Goal: Information Seeking & Learning: Learn about a topic

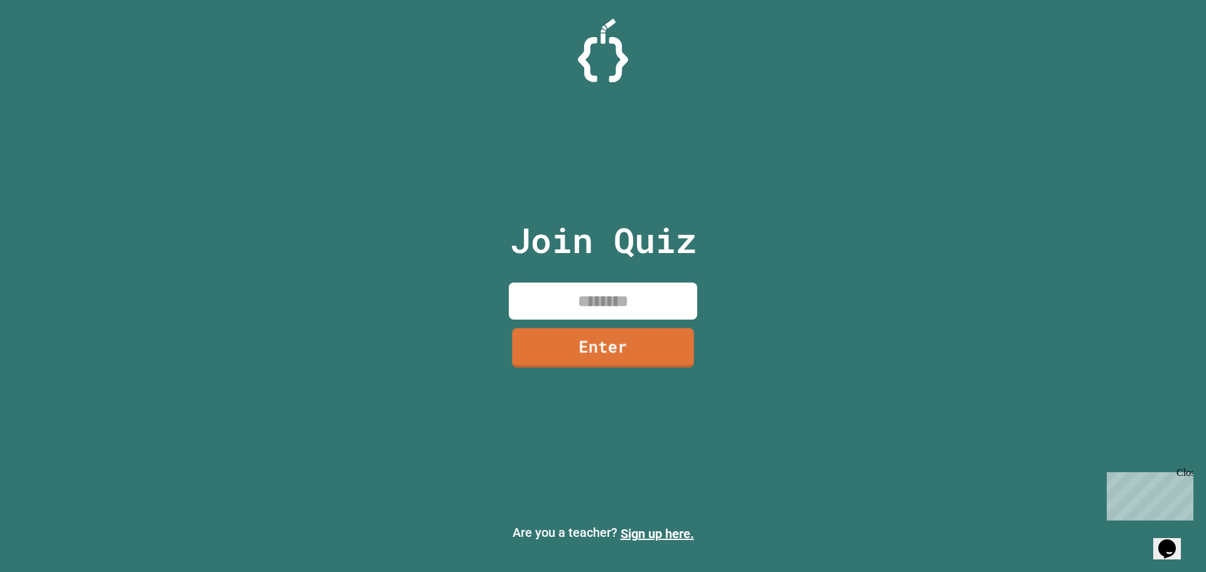
click at [571, 302] on input at bounding box center [603, 301] width 188 height 37
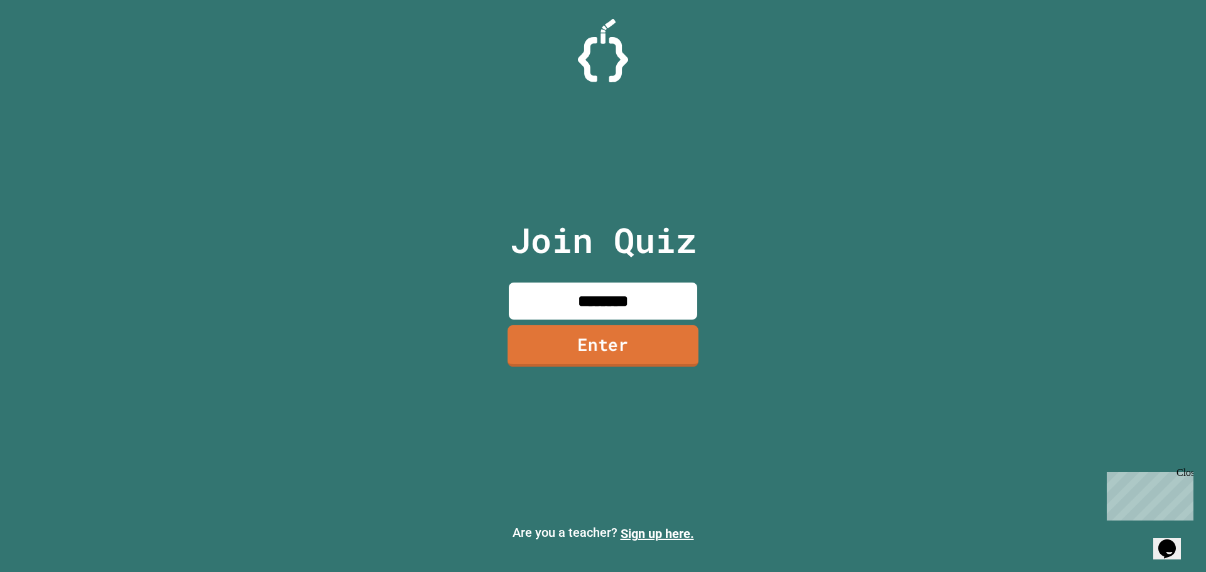
type input "********"
click at [556, 348] on link "Enter" at bounding box center [602, 345] width 191 height 41
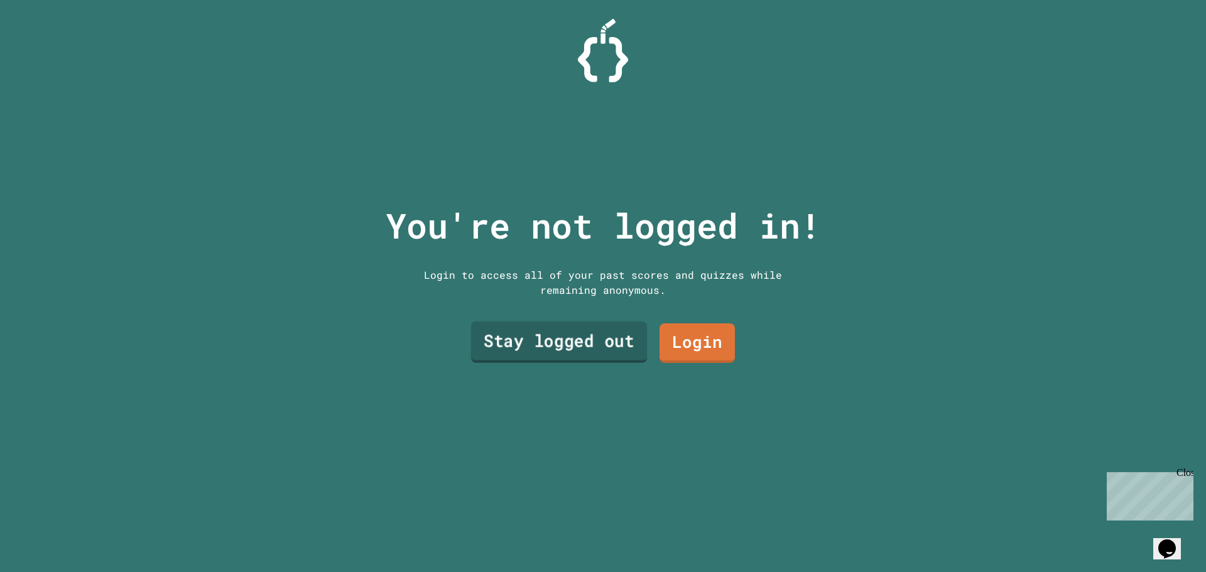
click at [558, 332] on link "Stay logged out" at bounding box center [559, 341] width 176 height 41
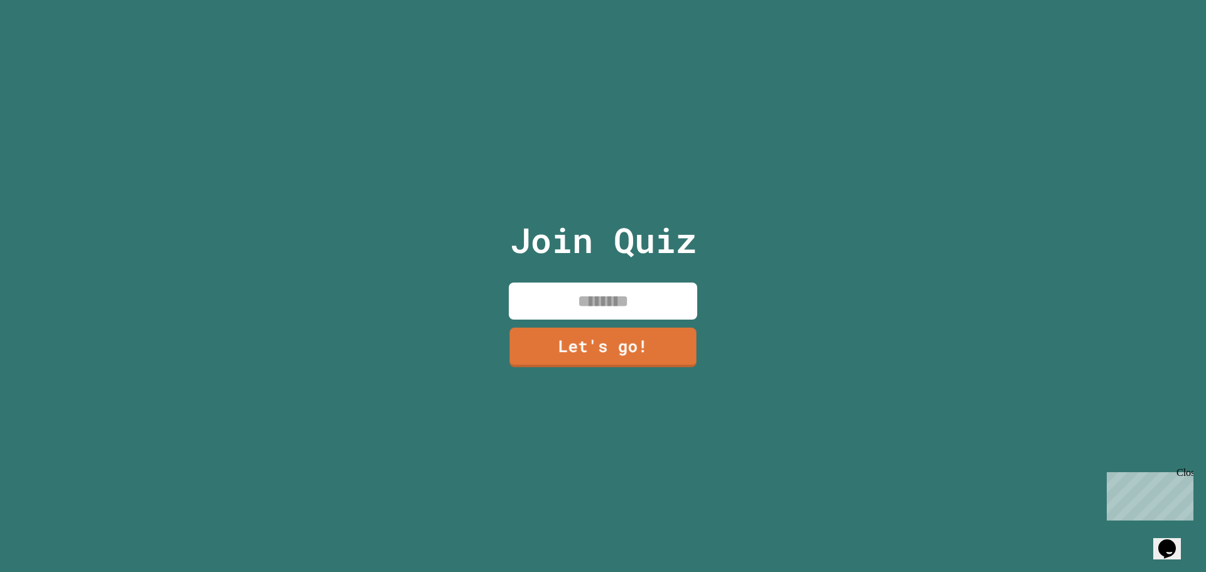
click at [559, 309] on input at bounding box center [603, 301] width 188 height 37
type input "*"
type input "****"
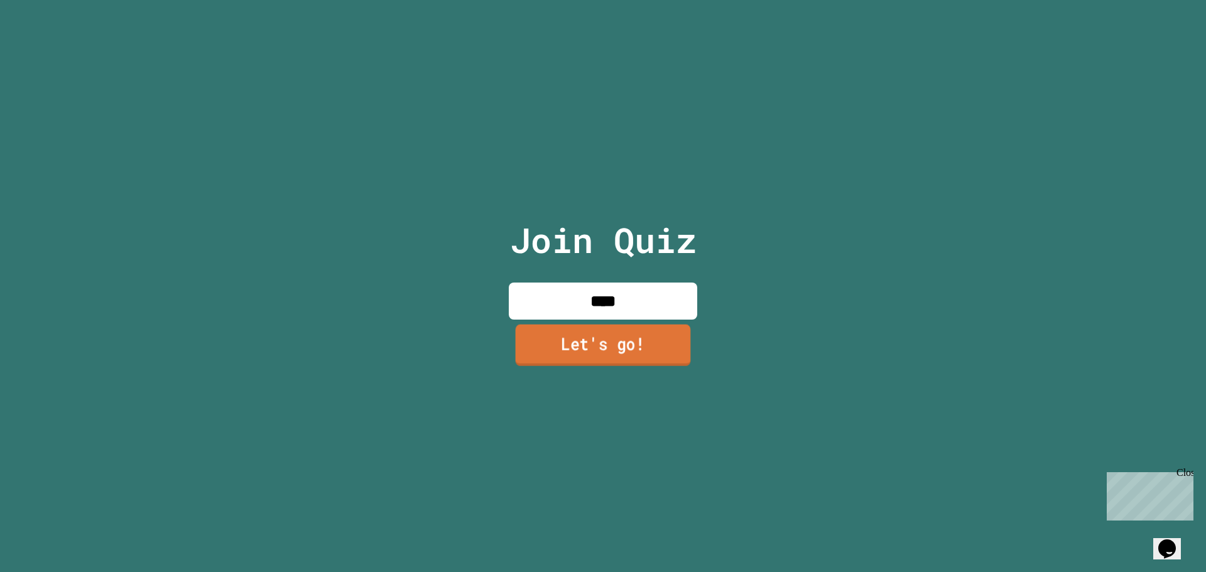
click at [537, 348] on link "Let's go!" at bounding box center [603, 344] width 175 height 41
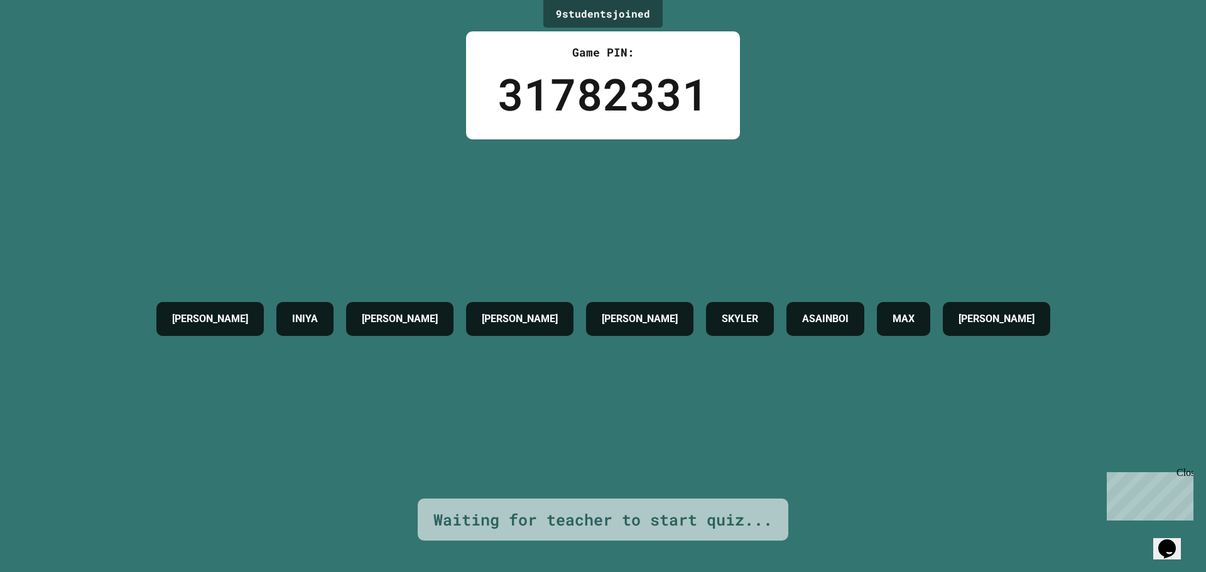
drag, startPoint x: 135, startPoint y: 302, endPoint x: 119, endPoint y: 327, distance: 29.4
click at [150, 330] on div "[PERSON_NAME] INIYA [PERSON_NAME] [PERSON_NAME] ASAINBOI [PERSON_NAME]" at bounding box center [603, 319] width 906 height 46
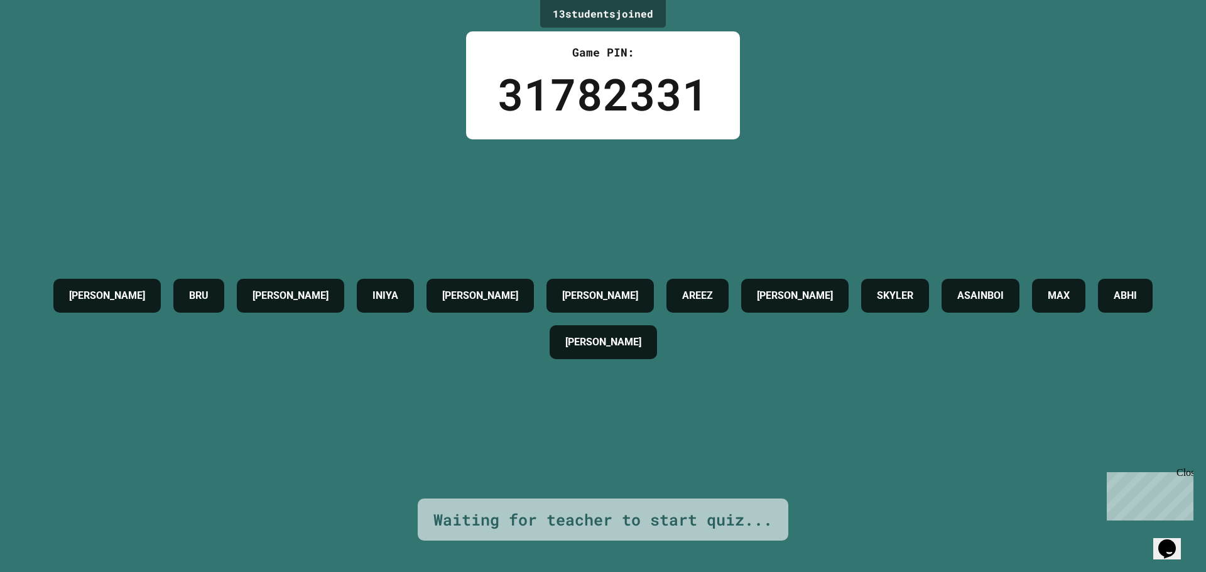
click at [1184, 472] on div "Close" at bounding box center [1184, 475] width 16 height 16
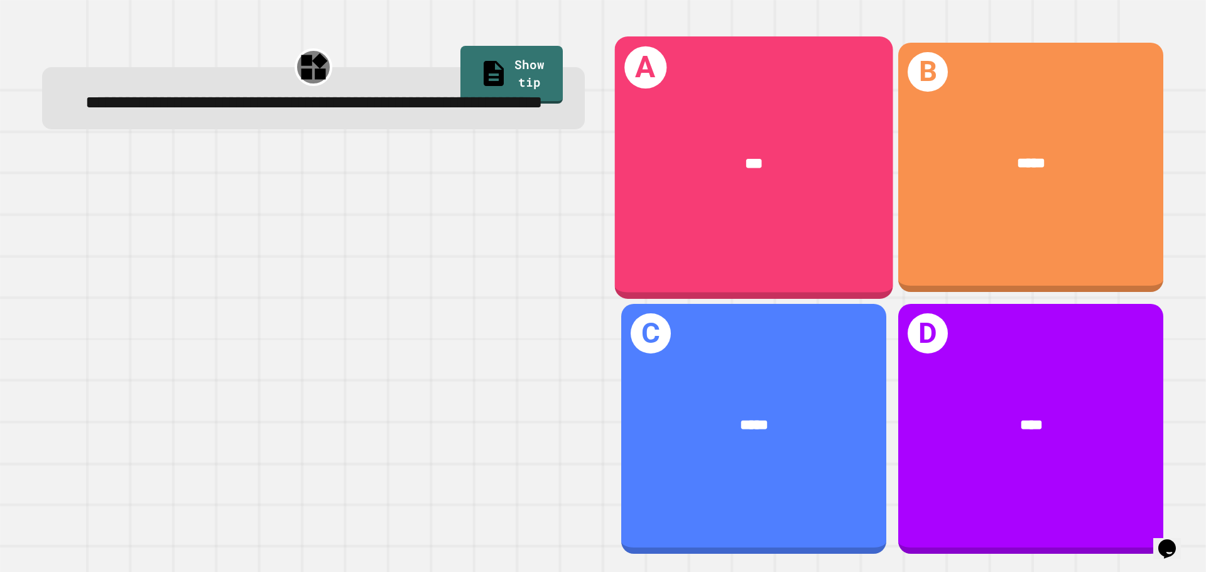
click at [718, 220] on div "A ***" at bounding box center [754, 167] width 278 height 262
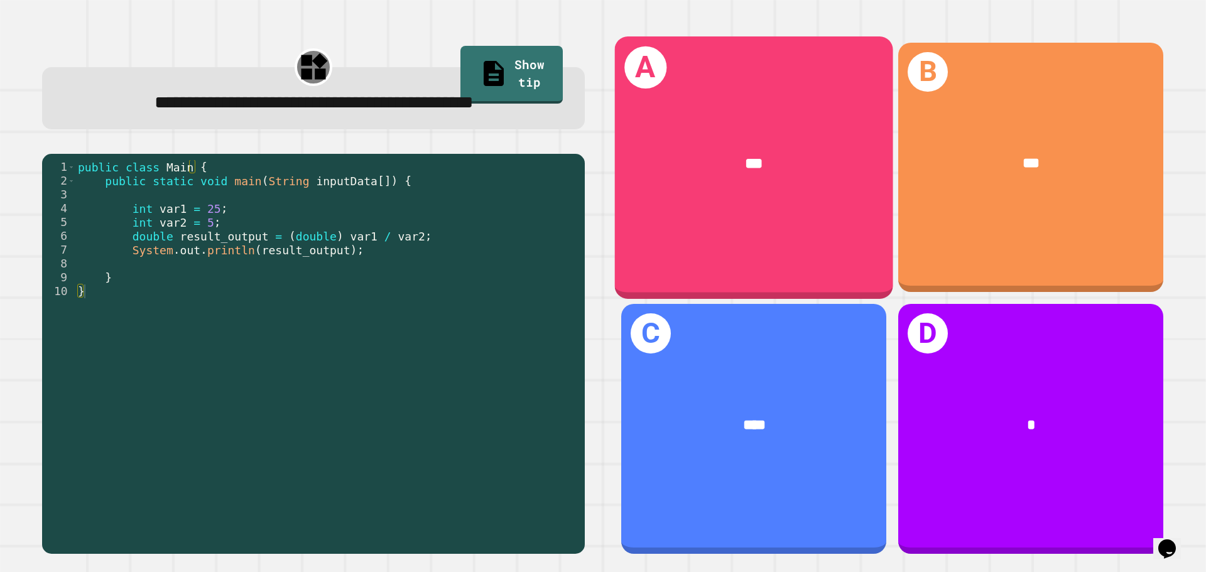
click at [756, 189] on div "***" at bounding box center [754, 164] width 278 height 84
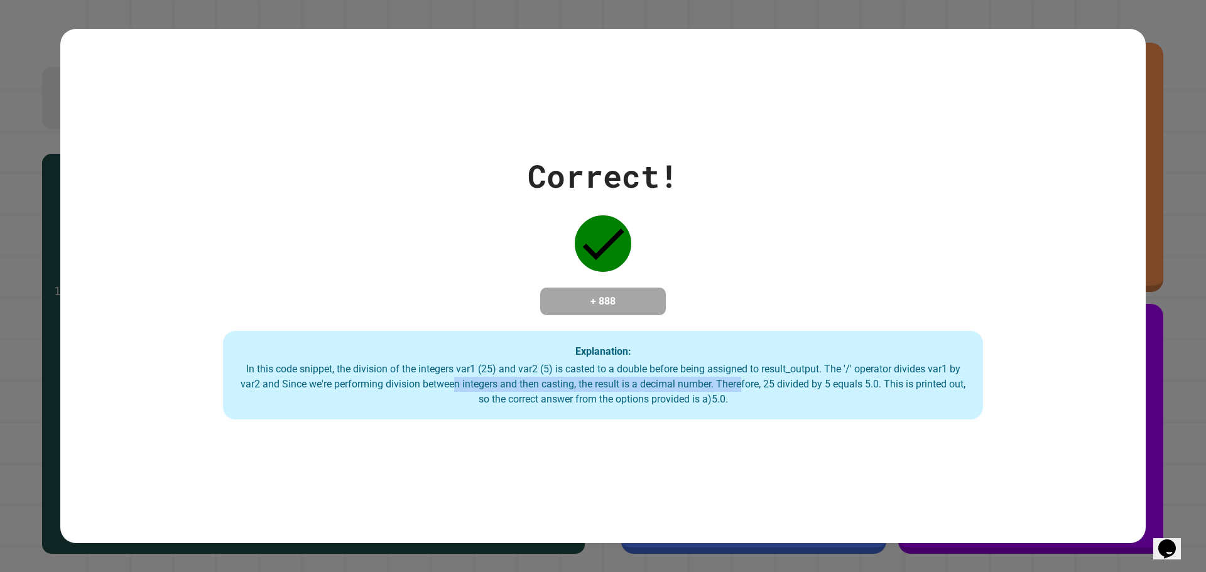
drag, startPoint x: 456, startPoint y: 382, endPoint x: 825, endPoint y: 400, distance: 369.0
click at [752, 386] on div "In this code snippet, the division of the integers var1 (25) and var2 (5) is ca…" at bounding box center [602, 384] width 735 height 45
click at [948, 308] on div "Correct! + 888 Explanation: In this code snippet, the division of the integers …" at bounding box center [602, 286] width 1085 height 267
click at [1164, 539] on icon "Opens Chat This icon Opens the chat window." at bounding box center [1167, 549] width 20 height 20
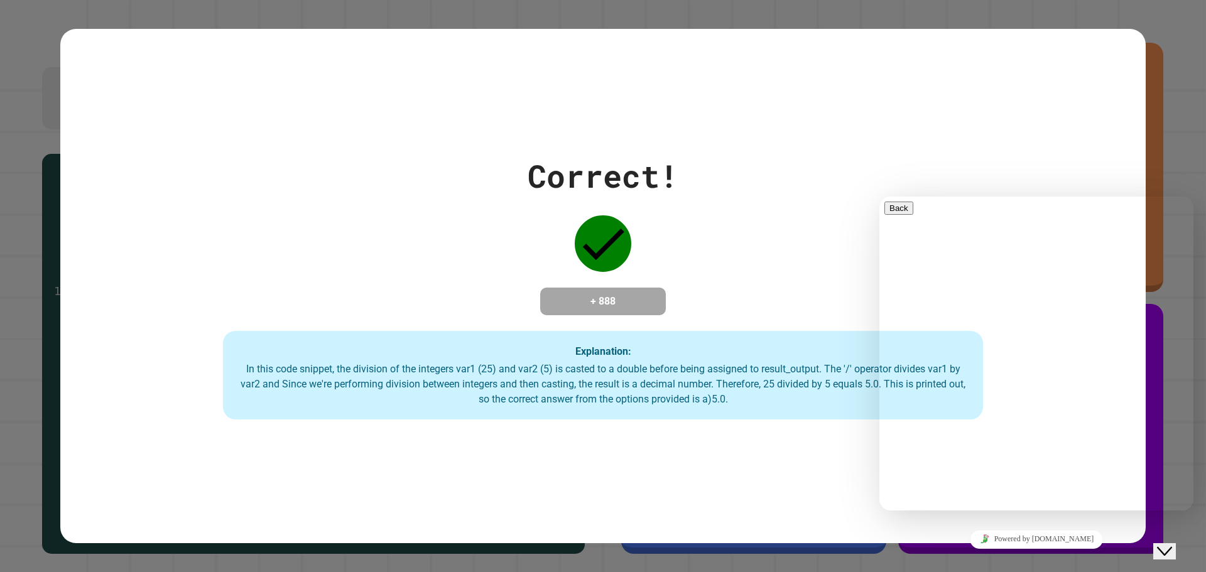
click at [879, 197] on div "Rate this chat Upload File Insert emoji" at bounding box center [879, 197] width 0 height 0
click at [1124, 70] on div "Correct! + 888 Explanation: In this code snippet, the division of the integers …" at bounding box center [602, 286] width 1085 height 515
click at [1164, 107] on div "Correct! + 888 Explanation: In this code snippet, the division of the integers …" at bounding box center [603, 286] width 1206 height 572
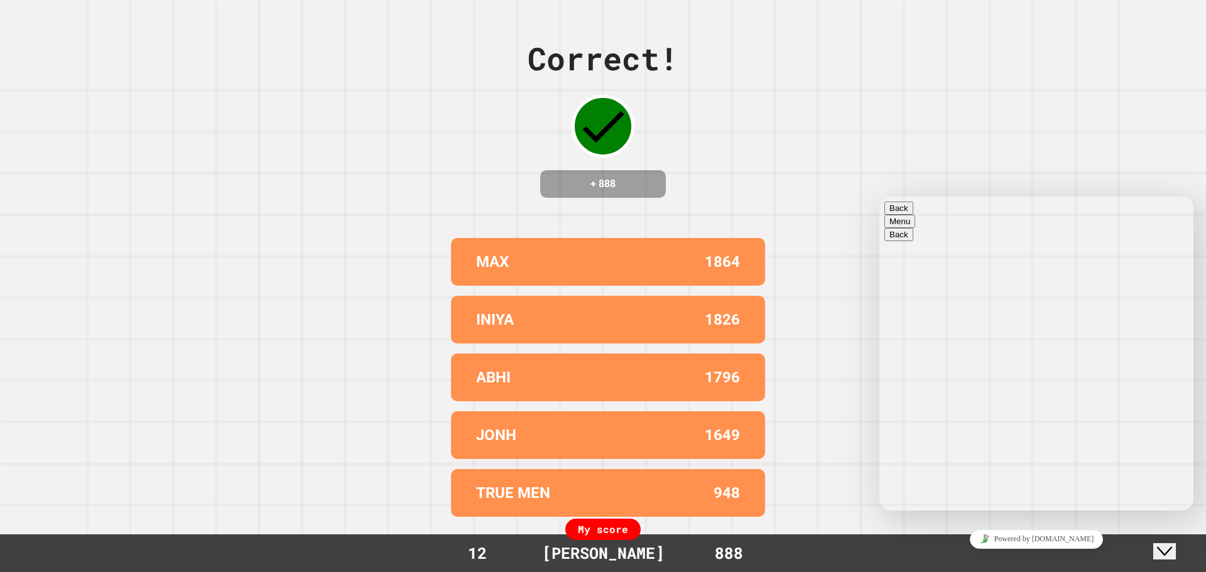
click at [895, 207] on button "Back" at bounding box center [898, 208] width 29 height 13
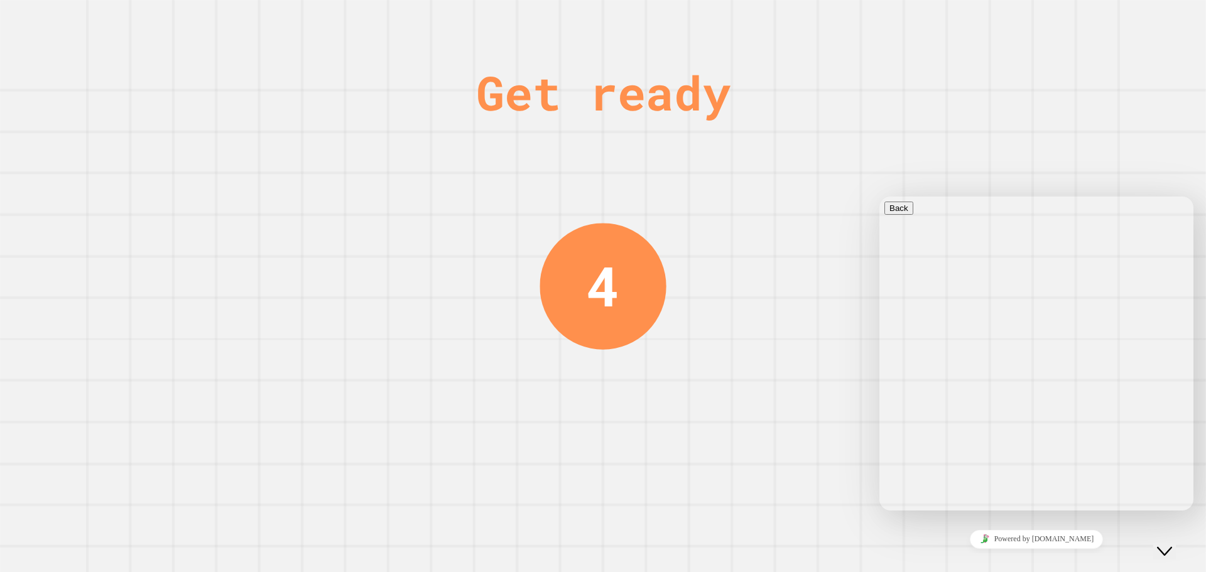
click at [1157, 548] on button "Close Chat This icon closes the chat window." at bounding box center [1164, 551] width 23 height 16
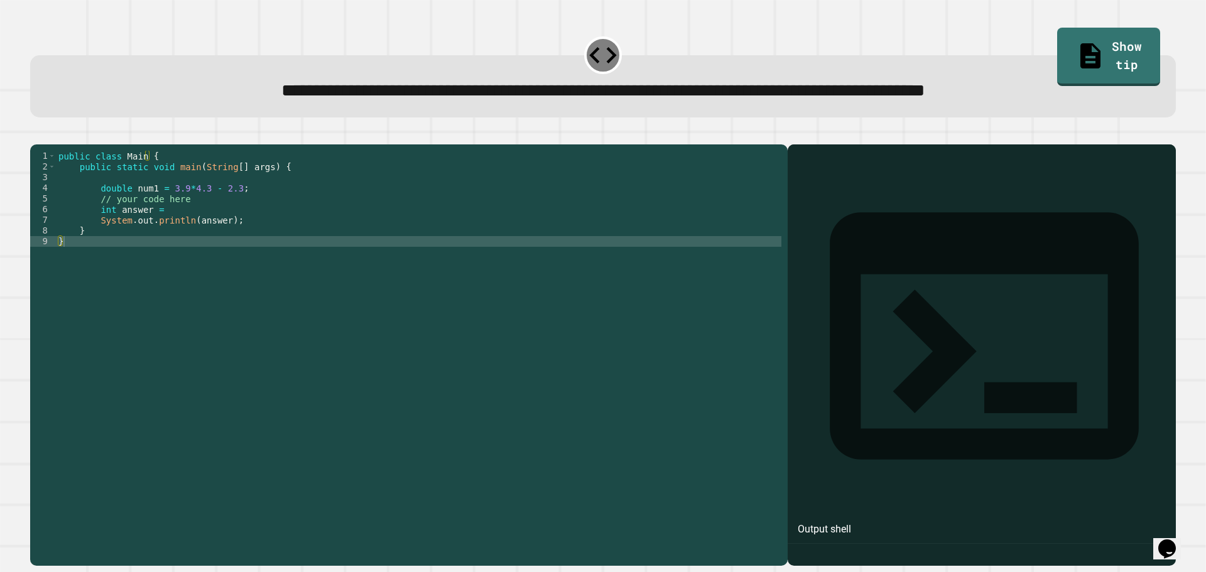
click at [238, 243] on div "public class Main { public static void main ( String [ ] args ) { double num1 =…" at bounding box center [418, 343] width 725 height 384
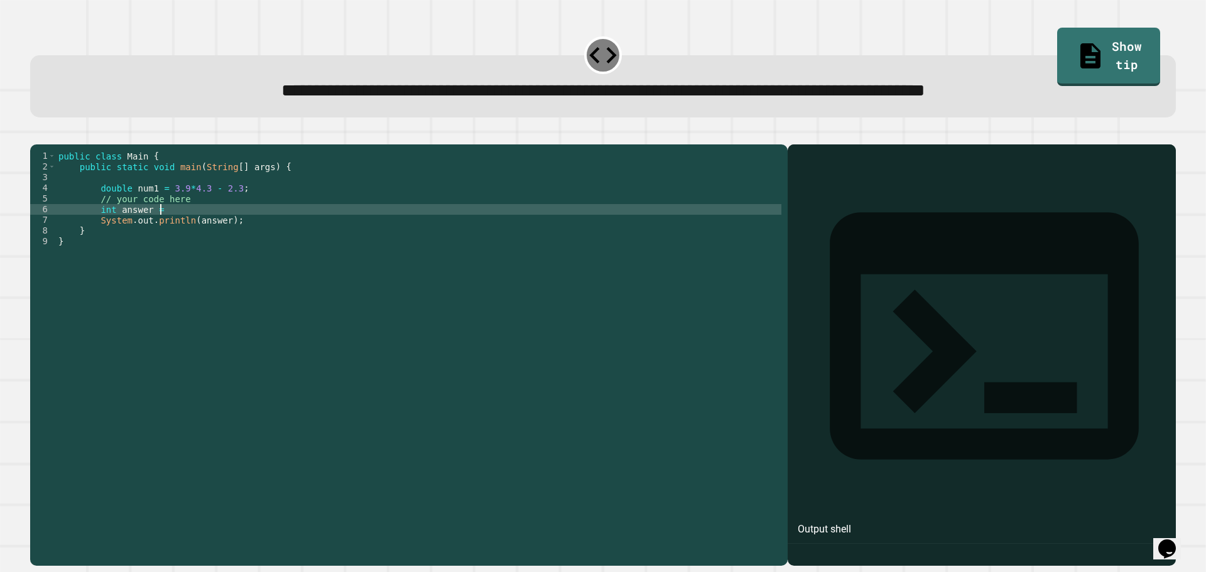
click at [169, 227] on div "public class Main { public static void main ( String [ ] args ) { double num1 =…" at bounding box center [418, 343] width 725 height 384
click at [36, 134] on button "button" at bounding box center [36, 134] width 0 height 0
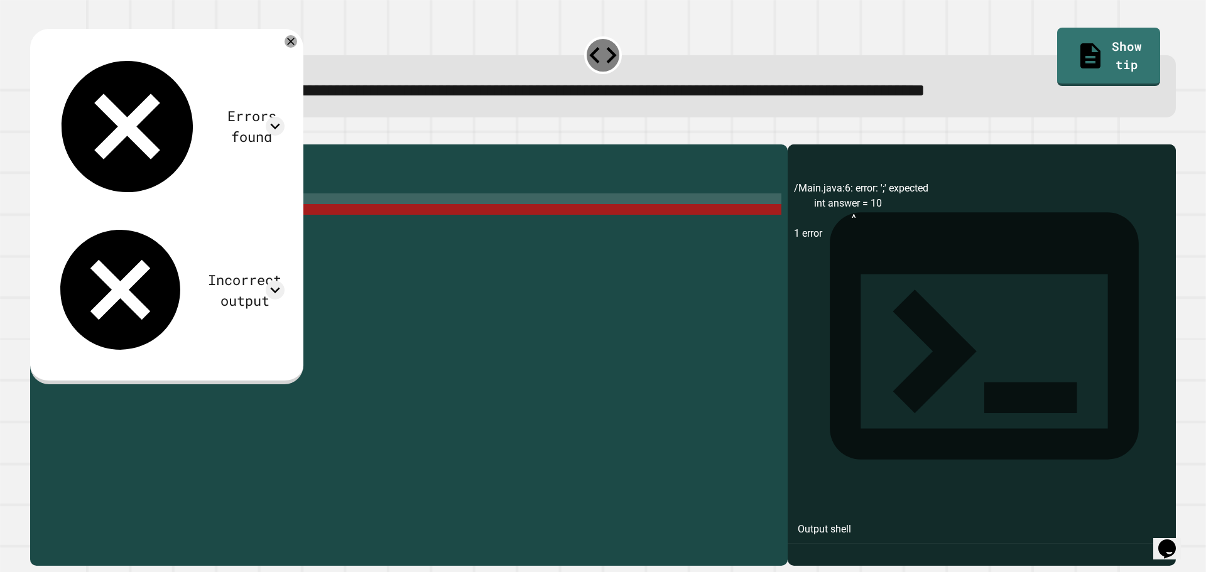
click at [212, 221] on div "public class Main { public static void main ( String [ ] args ) { double num1 =…" at bounding box center [418, 343] width 725 height 384
click at [214, 225] on div "public class Main { public static void main ( String [ ] args ) { double num1 =…" at bounding box center [418, 343] width 725 height 384
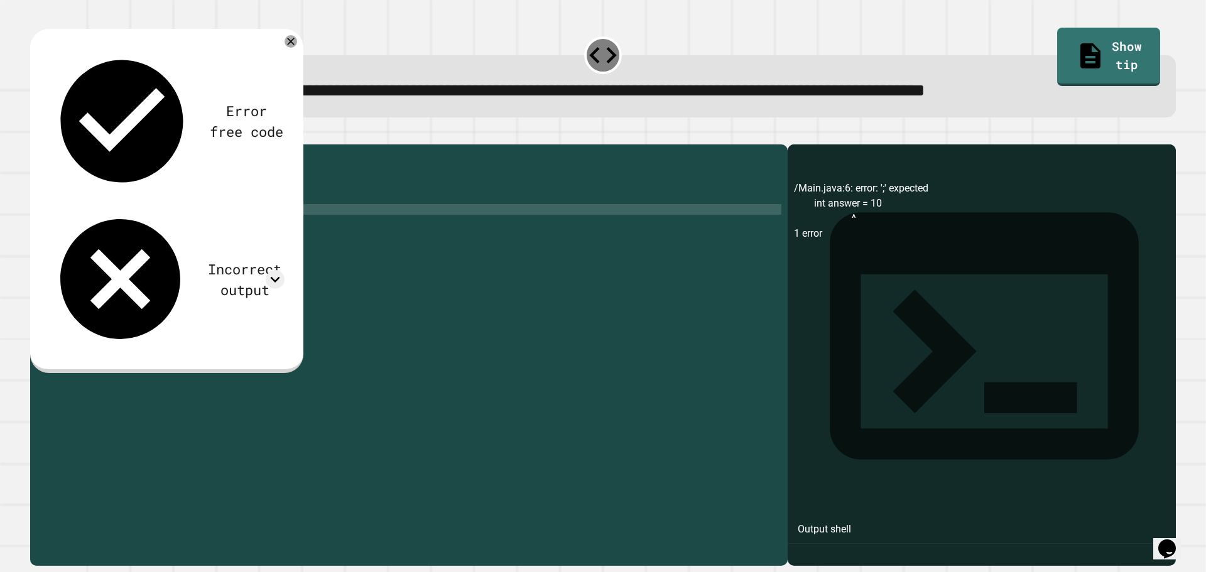
scroll to position [0, 8]
click at [190, 293] on div "public class Main { public static void main ( String [ ] args ) { double num1 =…" at bounding box center [418, 343] width 725 height 384
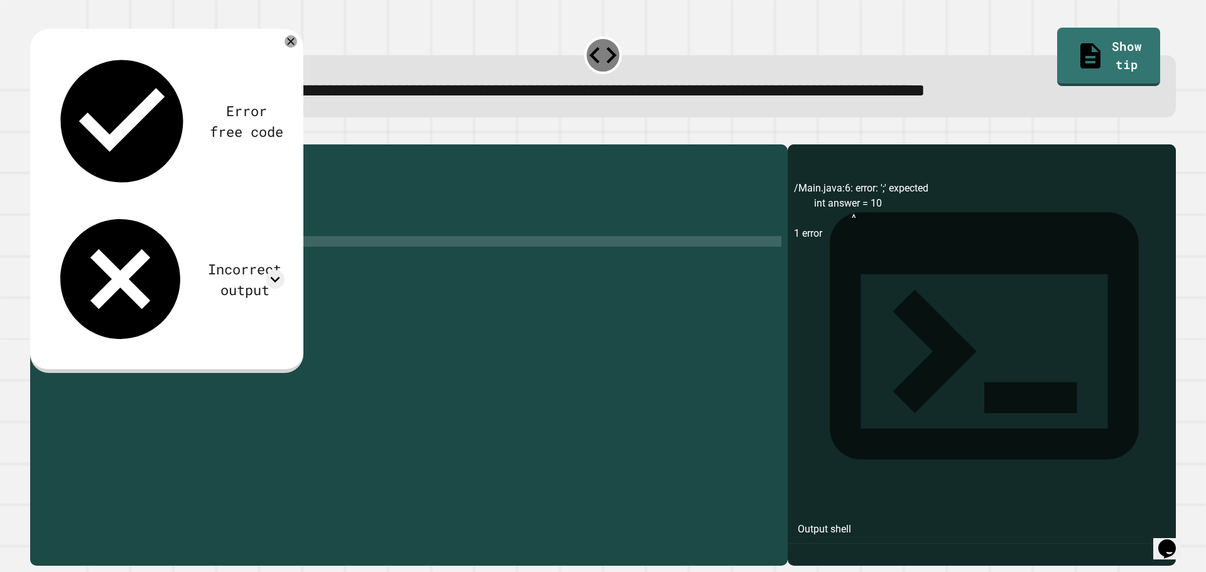
scroll to position [0, 0]
click at [36, 134] on icon "button" at bounding box center [36, 134] width 0 height 0
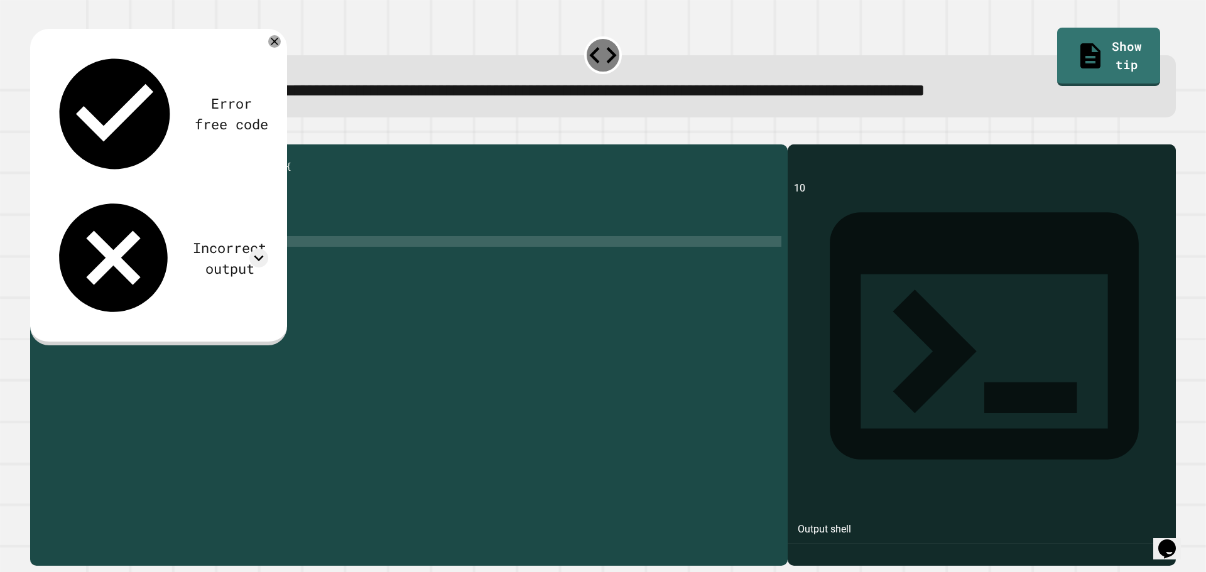
click at [166, 226] on div "public class Main { public static void main ( String [ ] args ) { double num1 =…" at bounding box center [418, 343] width 725 height 384
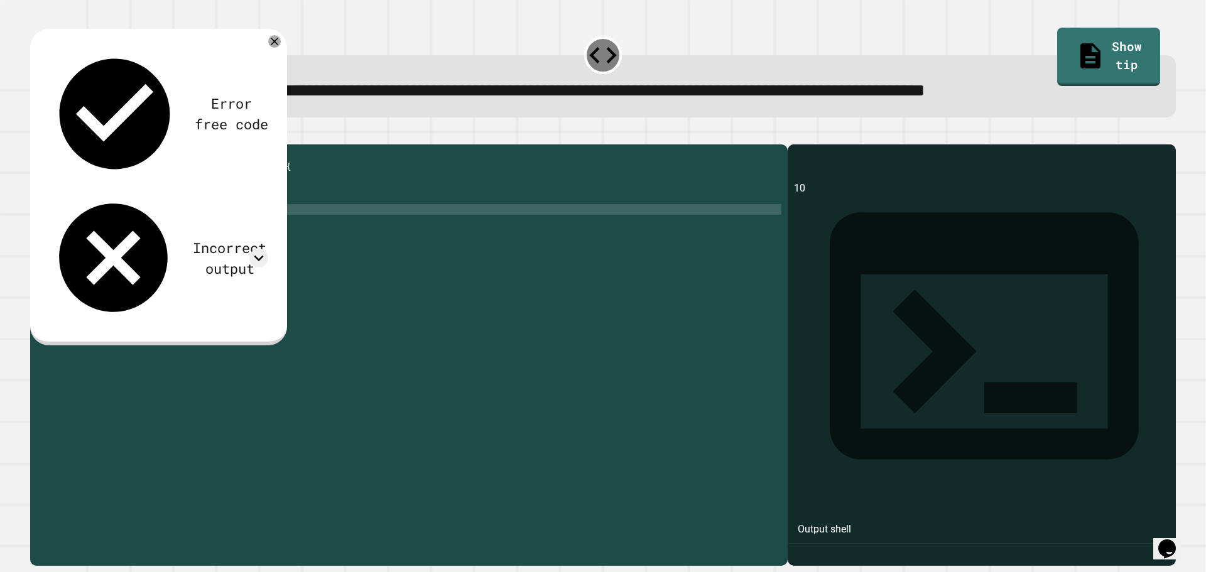
click at [36, 134] on icon "button" at bounding box center [36, 134] width 0 height 0
click at [259, 230] on div "public class Main { public static void main ( String [ ] args ) { double num1 =…" at bounding box center [418, 343] width 725 height 384
click at [170, 225] on div "public class Main { public static void main ( String [ ] args ) { double num1 =…" at bounding box center [418, 343] width 725 height 384
click at [168, 230] on div "public class Main { public static void main ( String [ ] args ) { double num1 =…" at bounding box center [418, 343] width 725 height 384
click at [161, 227] on div "public class Main { public static void main ( String [ ] args ) { double num1 =…" at bounding box center [418, 343] width 725 height 384
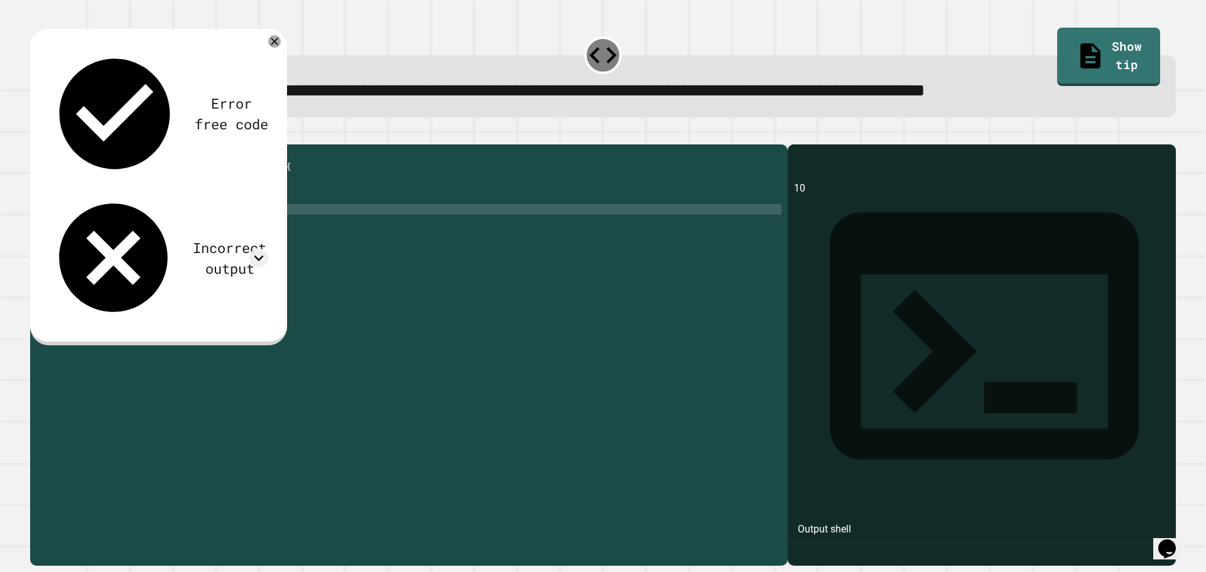
scroll to position [0, 9]
click at [198, 228] on div "public class Main { public static void main ( String [ ] args ) { double num1 =…" at bounding box center [418, 343] width 725 height 384
click at [173, 372] on div "public class Main { public static void main ( String [ ] args ) { double num1 =…" at bounding box center [418, 343] width 725 height 384
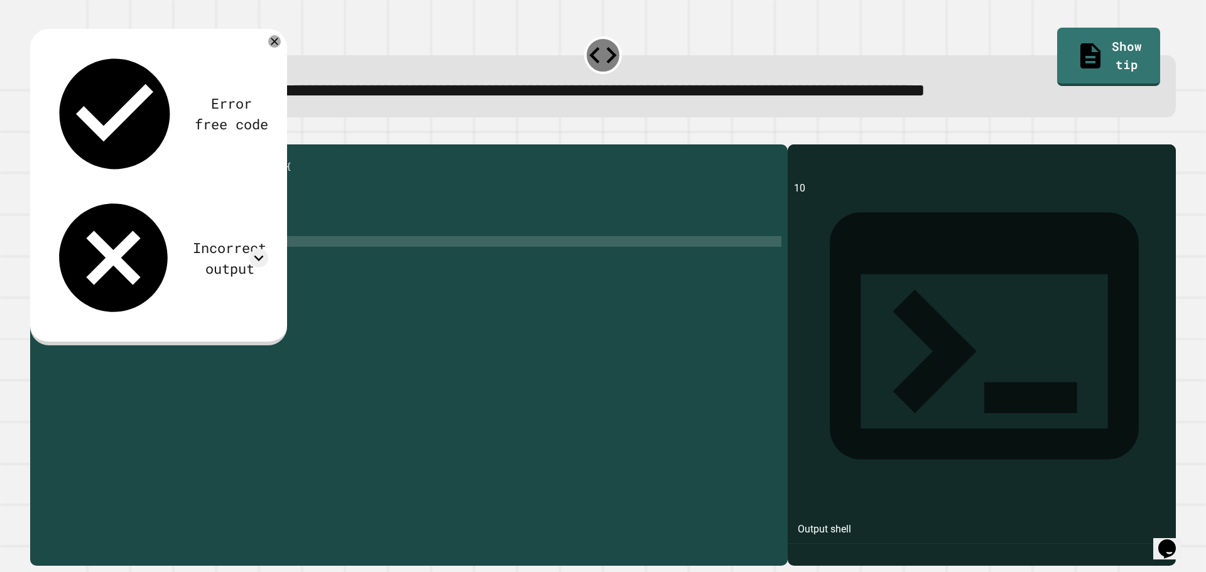
click at [36, 134] on button "button" at bounding box center [36, 134] width 0 height 0
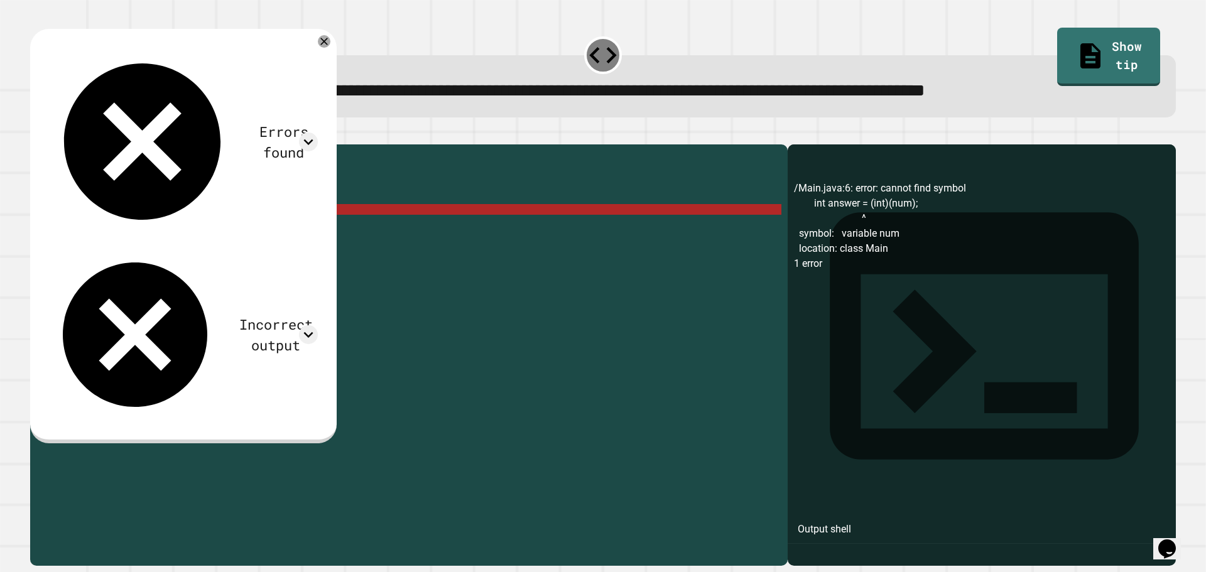
click at [203, 227] on div "public class Main { public static void main ( String [ ] args ) { double num1 =…" at bounding box center [418, 343] width 725 height 384
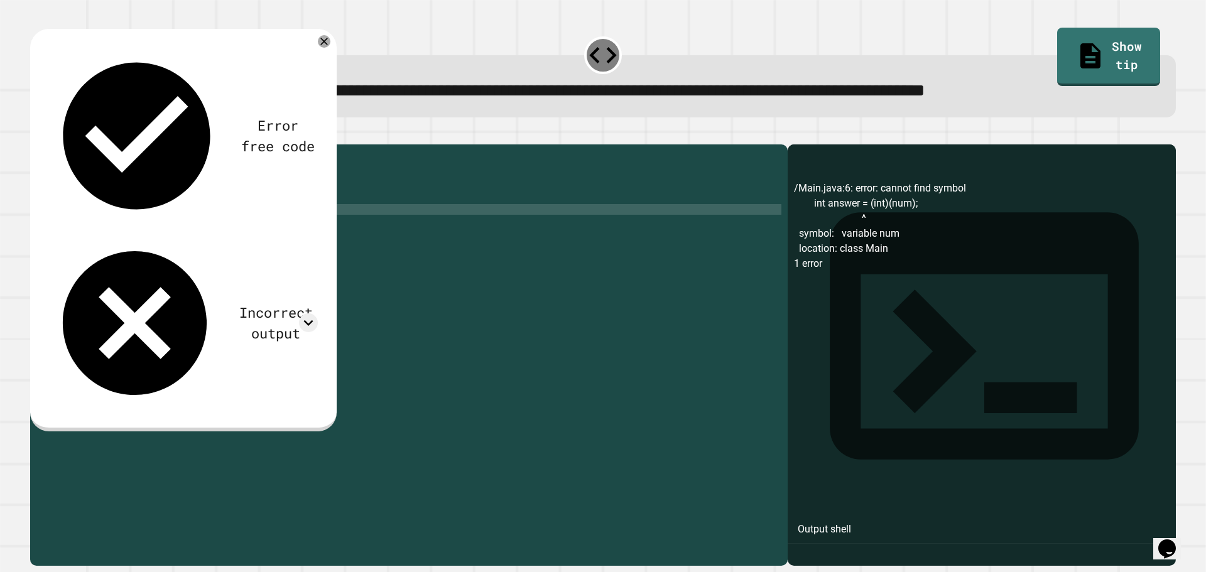
scroll to position [0, 11]
type textarea "**********"
click at [36, 134] on button "button" at bounding box center [36, 134] width 0 height 0
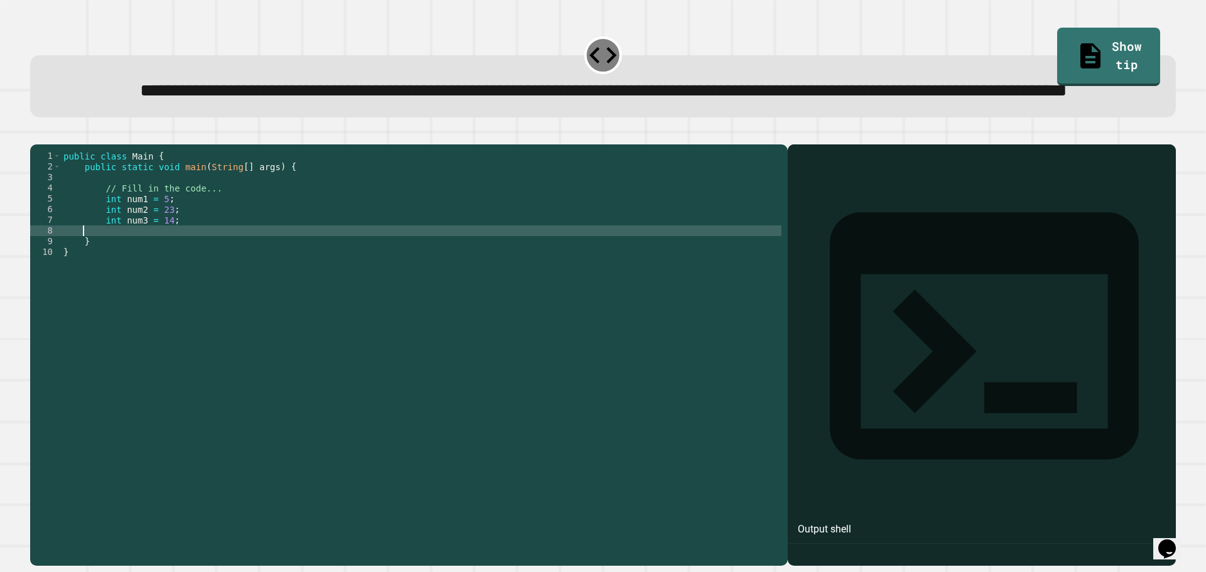
click at [180, 279] on div "public class Main { public static void main ( String [ ] args ) { // Fill in th…" at bounding box center [421, 327] width 720 height 352
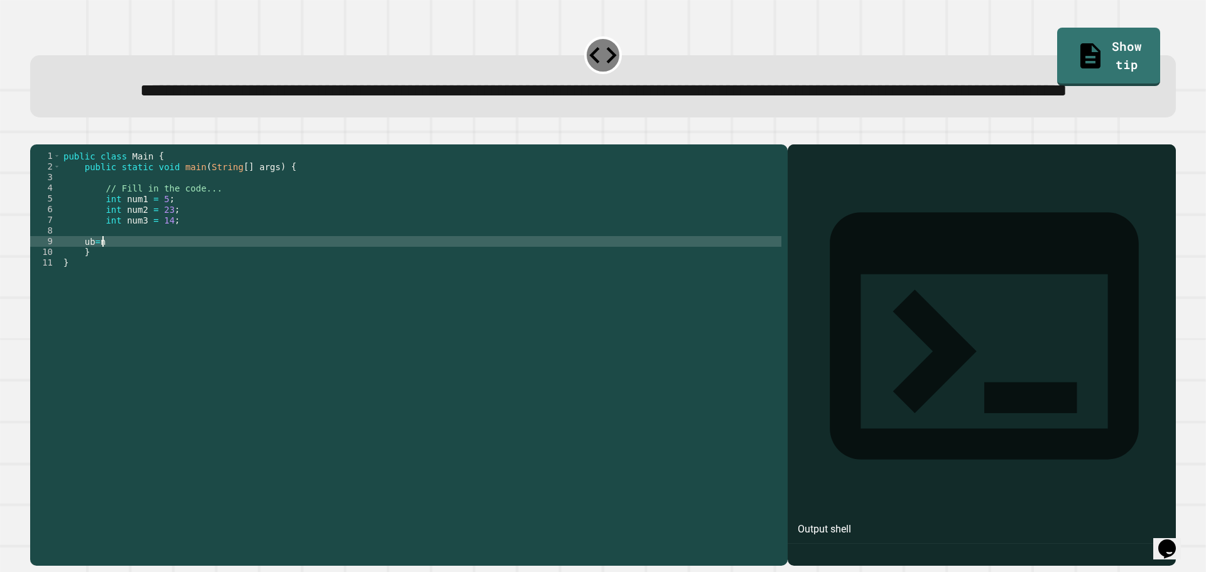
scroll to position [0, 2]
type textarea "*"
click at [126, 294] on div "public class Main { public static void main ( String [ ] args ) { // Fill in th…" at bounding box center [421, 327] width 720 height 352
click at [119, 291] on div "public class Main { public static void main ( String [ ] args ) { // Fill in th…" at bounding box center [421, 327] width 720 height 352
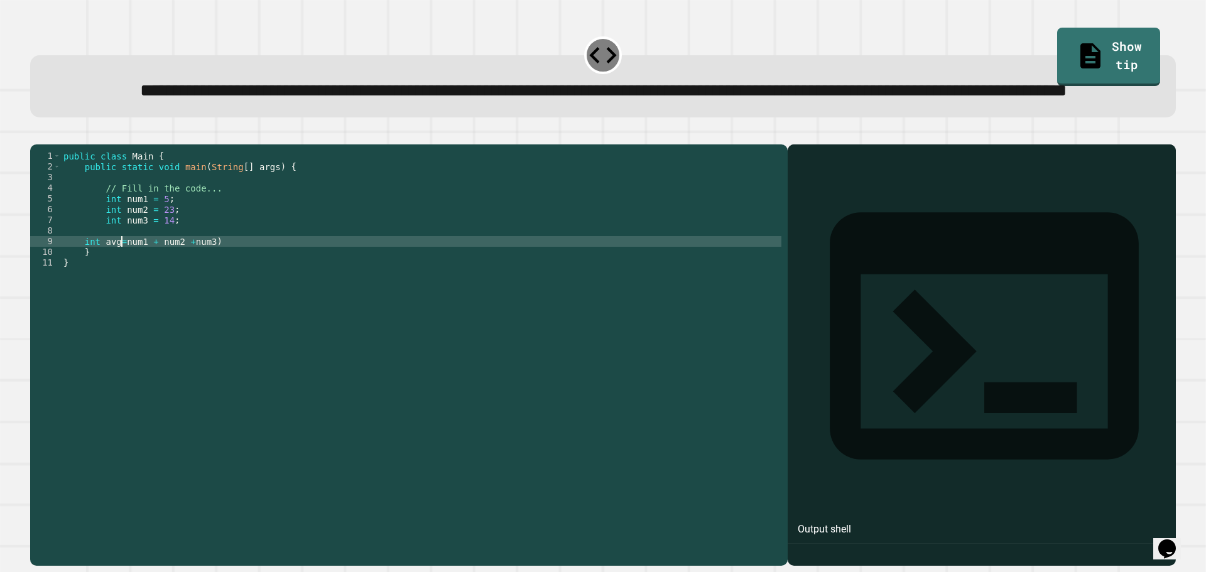
click at [121, 291] on div "public class Main { public static void main ( String [ ] args ) { // Fill in th…" at bounding box center [421, 327] width 720 height 352
type textarea "**********"
click at [241, 290] on div "public class Main { public static void main ( String [ ] args ) { // Fill in th…" at bounding box center [421, 327] width 720 height 352
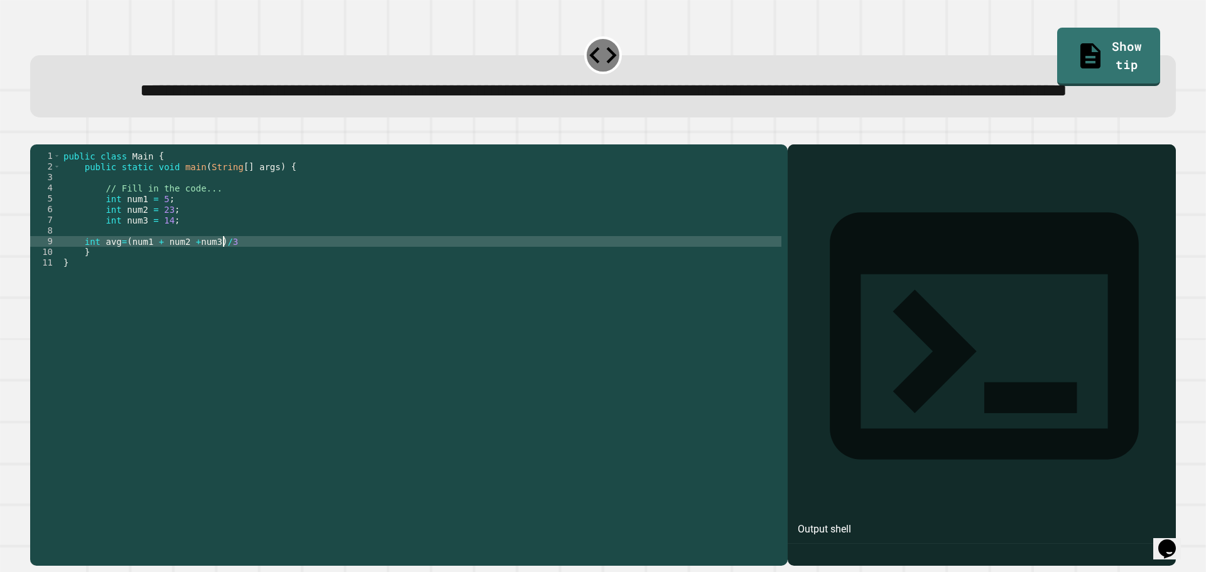
type textarea "**********"
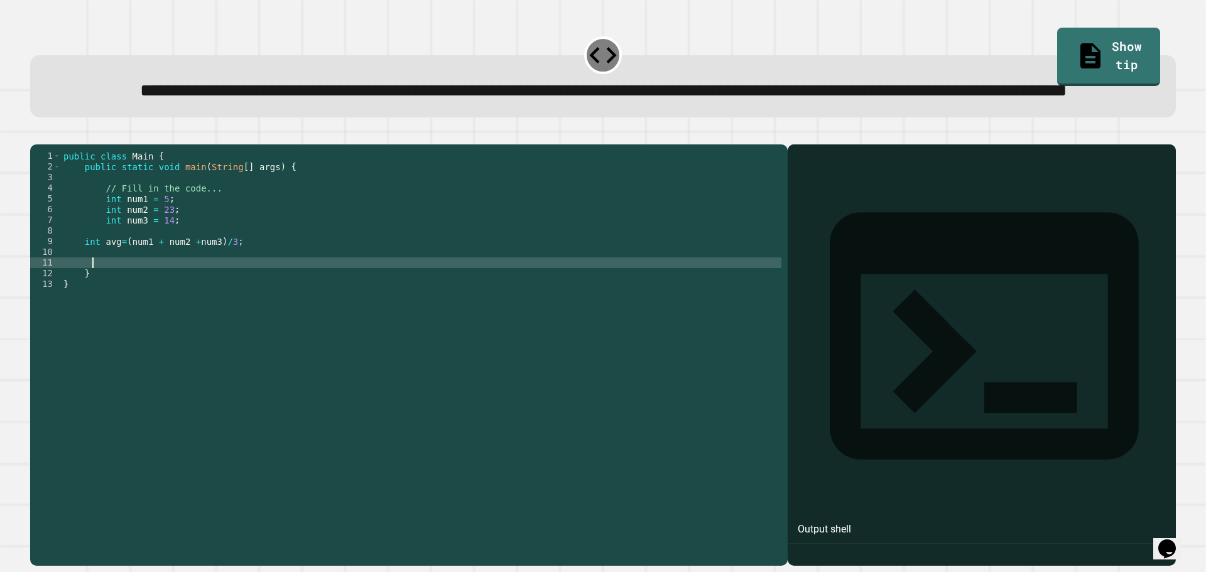
scroll to position [0, 1]
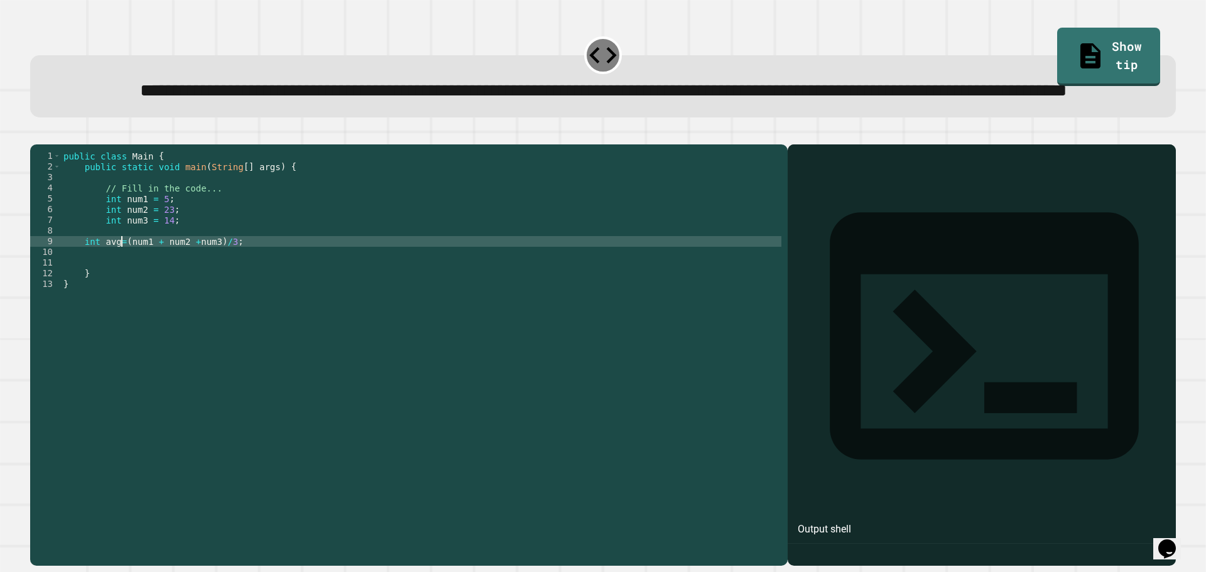
click at [121, 288] on div "public class Main { public static void main ( String [ ] args ) { // Fill in th…" at bounding box center [421, 327] width 720 height 352
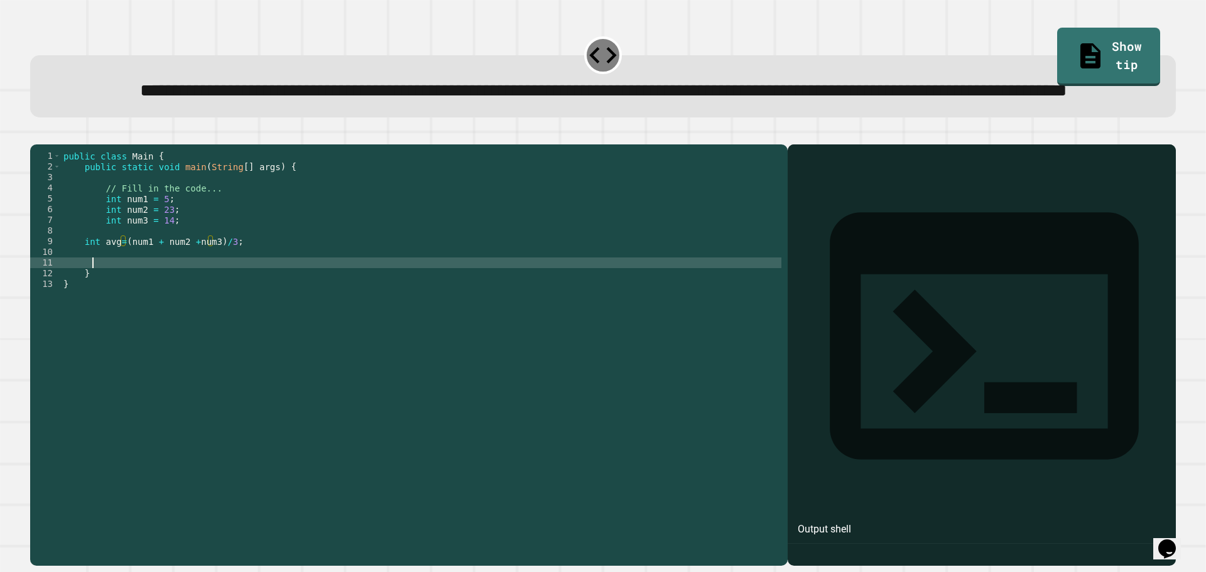
click at [160, 311] on div "public class Main { public static void main ( String [ ] args ) { // Fill in th…" at bounding box center [421, 327] width 720 height 352
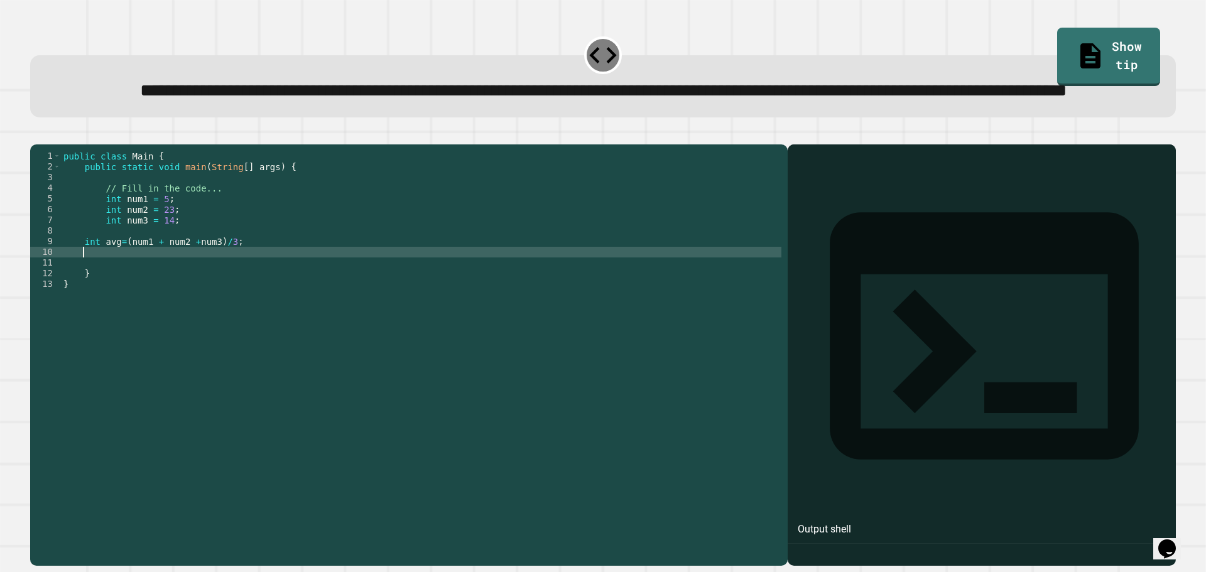
click at [133, 305] on div "public class Main { public static void main ( String [ ] args ) { // Fill in th…" at bounding box center [421, 327] width 720 height 352
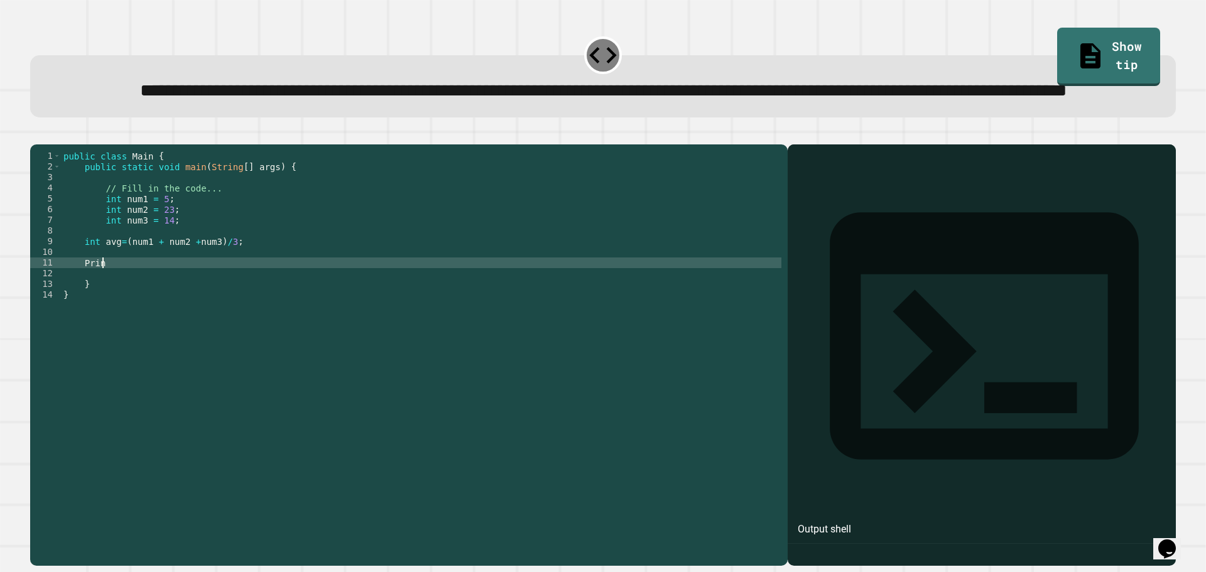
scroll to position [0, 2]
type textarea "*"
click at [193, 312] on div "public class Main { public static void main ( String [ ] args ) { // Fill in th…" at bounding box center [421, 327] width 720 height 352
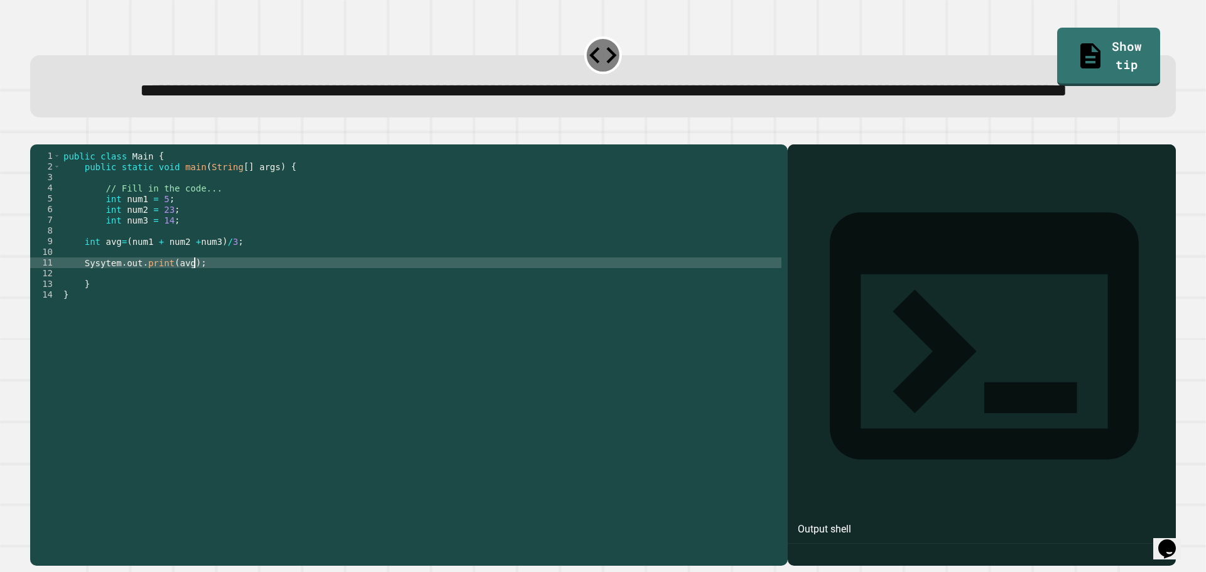
click at [818, 219] on div "Output shell" at bounding box center [981, 343] width 388 height 399
click at [36, 134] on button "button" at bounding box center [36, 134] width 0 height 0
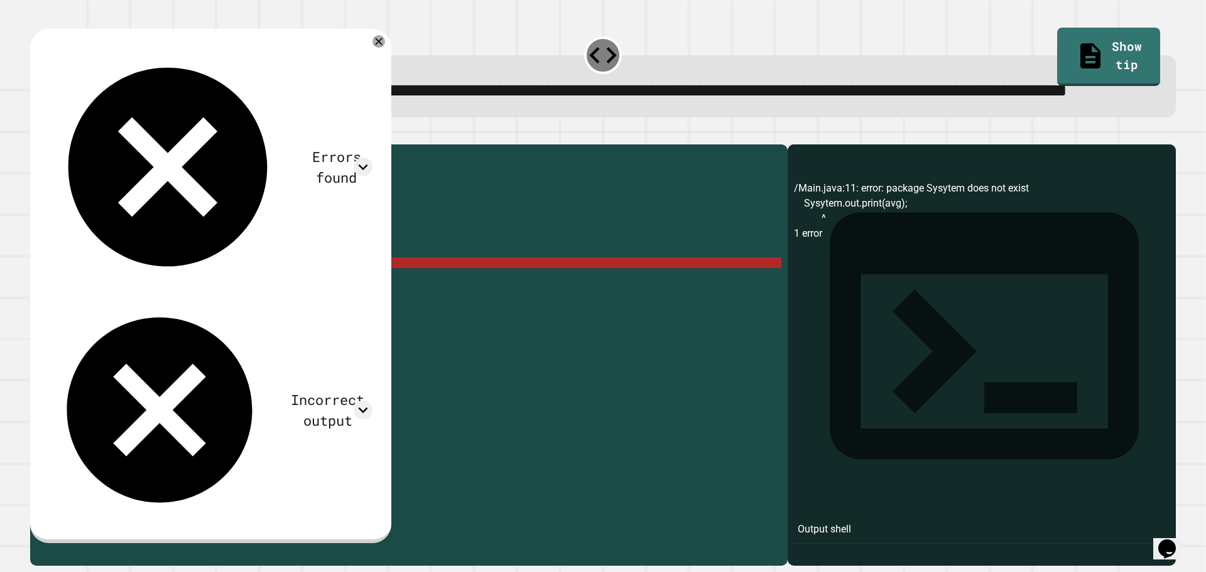
click at [123, 289] on div "public class Main { public static void main ( String [ ] args ) { // Fill in th…" at bounding box center [421, 327] width 720 height 352
click at [122, 289] on div "public class Main { public static void main ( String [ ] args ) { // Fill in th…" at bounding box center [421, 316] width 720 height 331
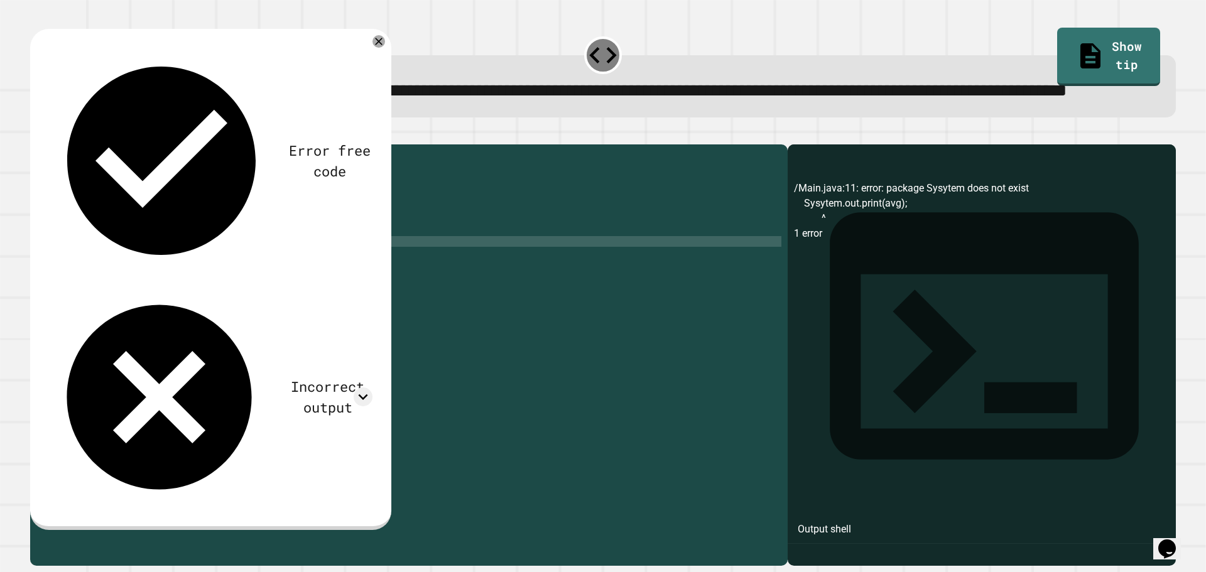
scroll to position [0, 7]
click at [36, 134] on icon "button" at bounding box center [36, 134] width 0 height 0
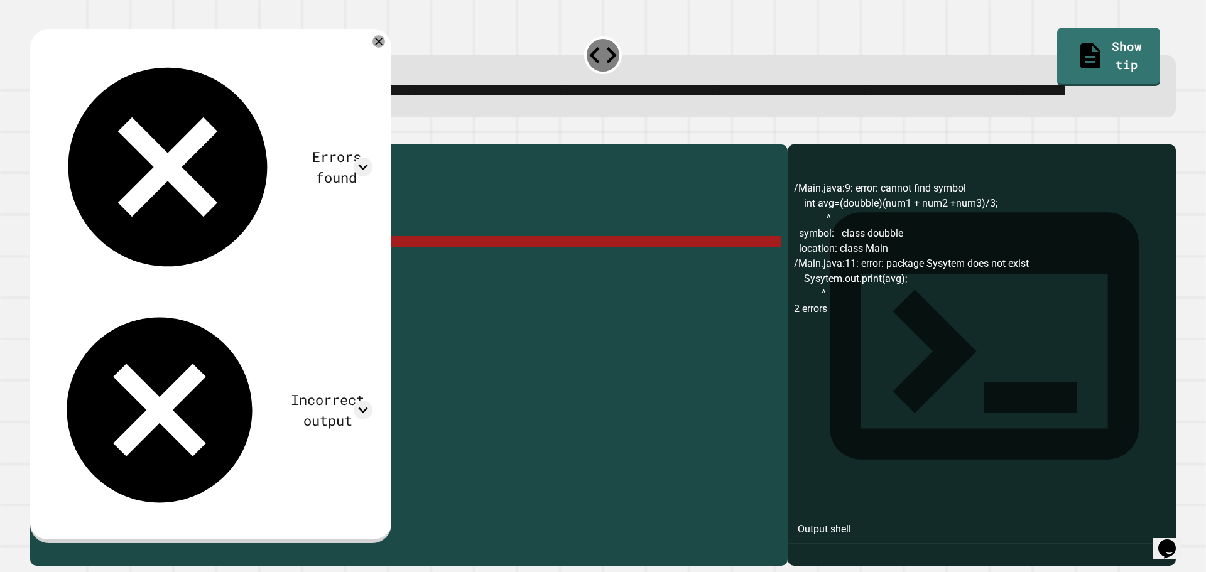
drag, startPoint x: 165, startPoint y: 291, endPoint x: 126, endPoint y: 286, distance: 39.3
click at [126, 286] on div "public class Main { public static void main ( String [ ] args ) { // Fill in th…" at bounding box center [421, 327] width 720 height 352
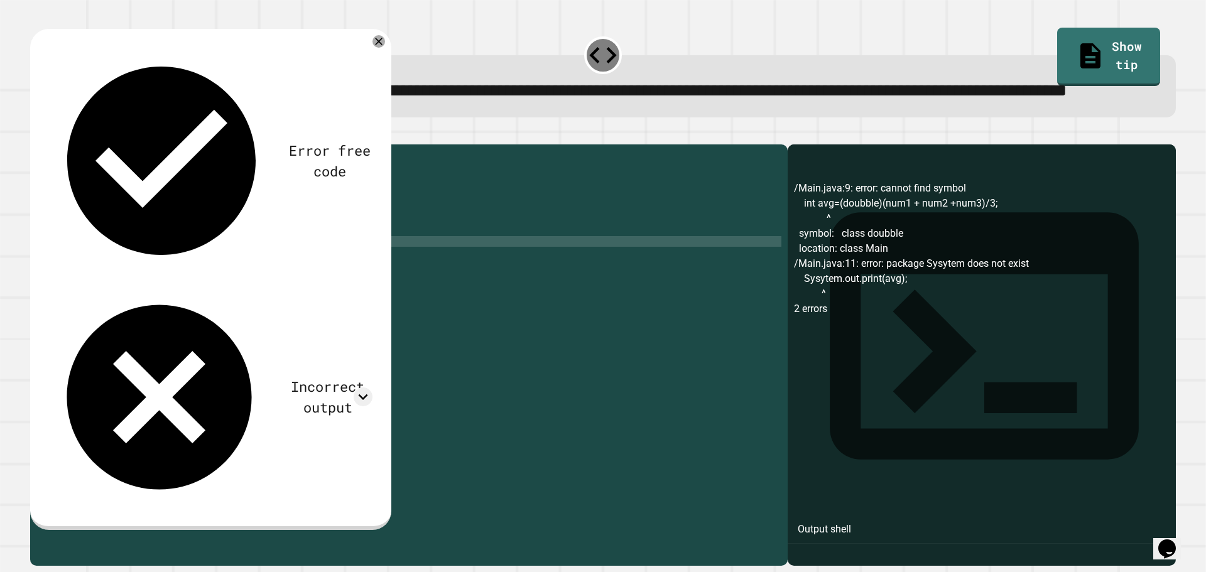
click at [48, 161] on div "Error free code /Main.java:9: error: cannot find symbol int avg=(doubble)(num1 …" at bounding box center [210, 279] width 361 height 501
click at [36, 134] on icon "button" at bounding box center [36, 134] width 0 height 0
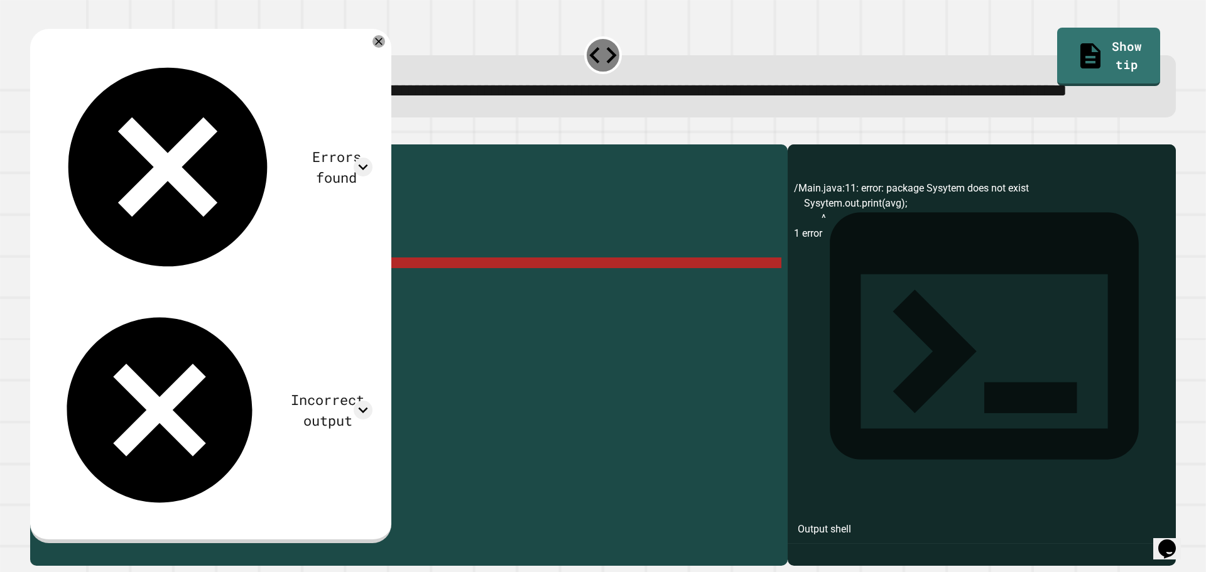
click at [96, 309] on div "public class Main { public static void main ( String [ ] args ) { // Fill in th…" at bounding box center [421, 327] width 720 height 352
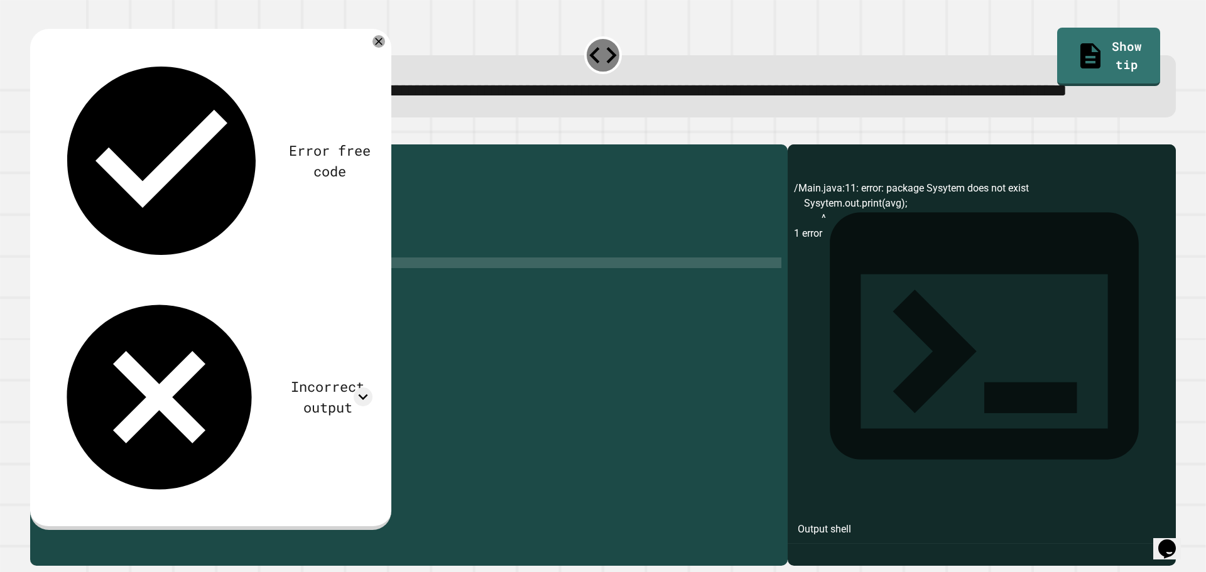
click at [159, 310] on div "public class Main { public static void main ( String [ ] args ) { // Fill in th…" at bounding box center [421, 327] width 720 height 352
click at [36, 134] on button "button" at bounding box center [36, 134] width 0 height 0
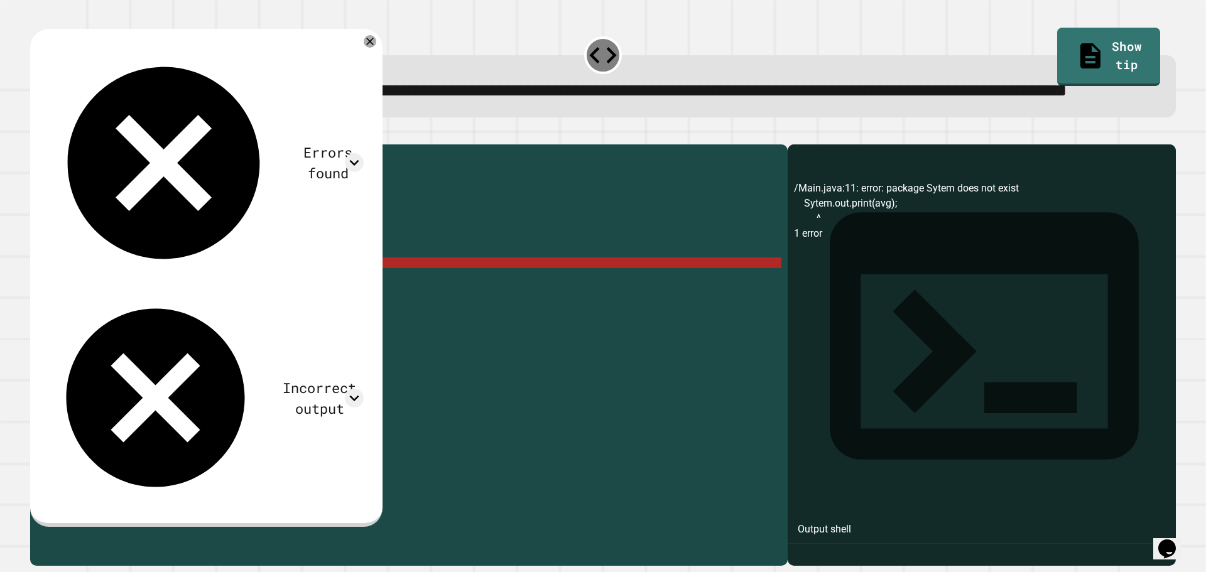
click at [122, 288] on div "public class Main { public static void main ( String [ ] args ) { // Fill in th…" at bounding box center [421, 327] width 720 height 352
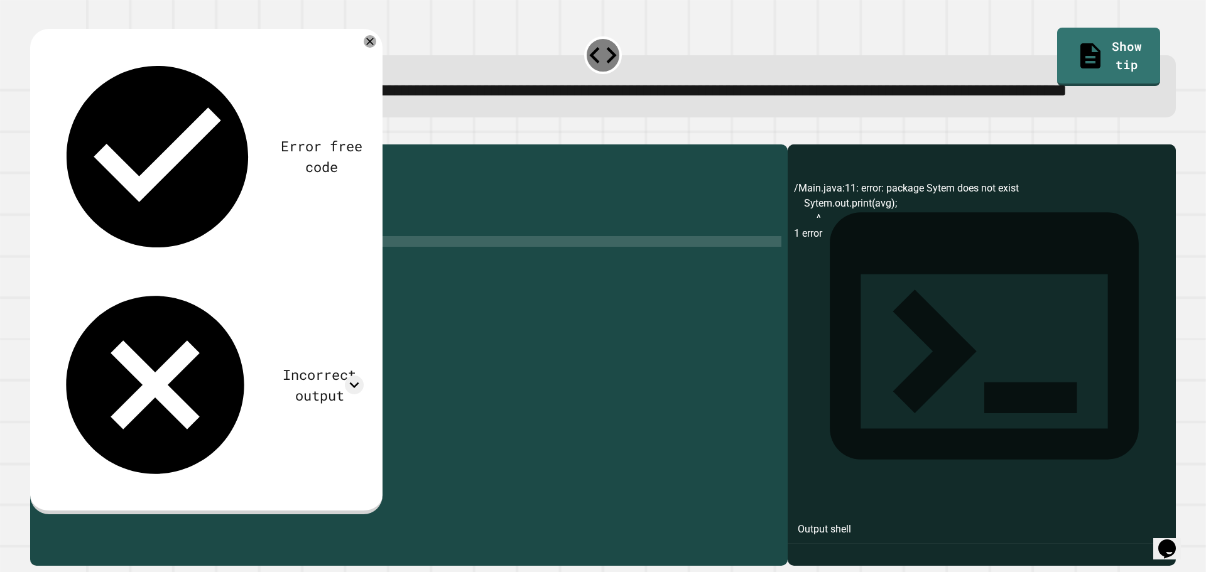
click at [149, 288] on div "public class Main { public static void main ( String [ ] args ) { // Fill in th…" at bounding box center [421, 327] width 720 height 352
click at [36, 134] on icon "button" at bounding box center [36, 134] width 0 height 0
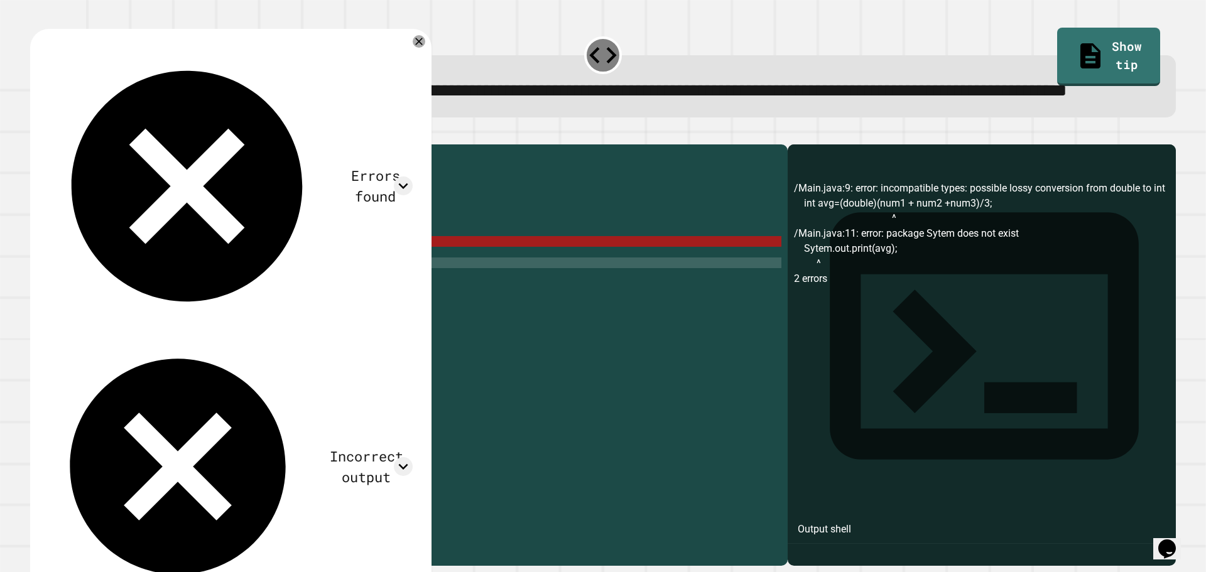
click at [92, 313] on div "public class Main { public static void main ( String [ ] args ) { // Fill in th…" at bounding box center [421, 327] width 720 height 352
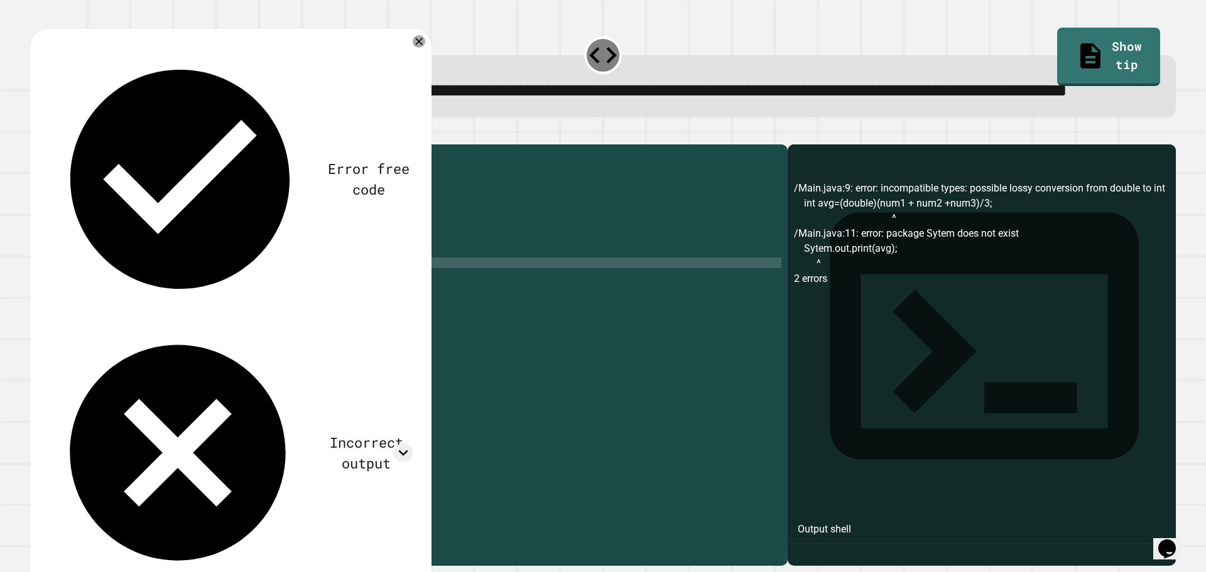
type textarea "**********"
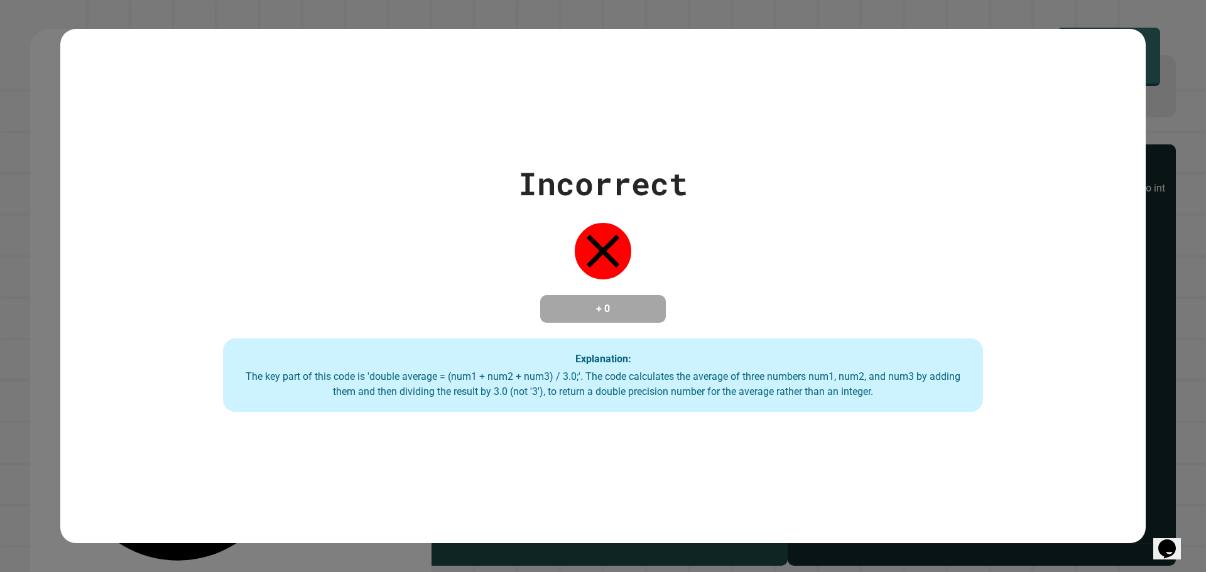
click at [50, 173] on div "**********" at bounding box center [603, 286] width 1206 height 572
click at [48, 173] on div "Incorrect + 0 Explanation: The key part of this code is 'double average = (num1…" at bounding box center [603, 286] width 1206 height 572
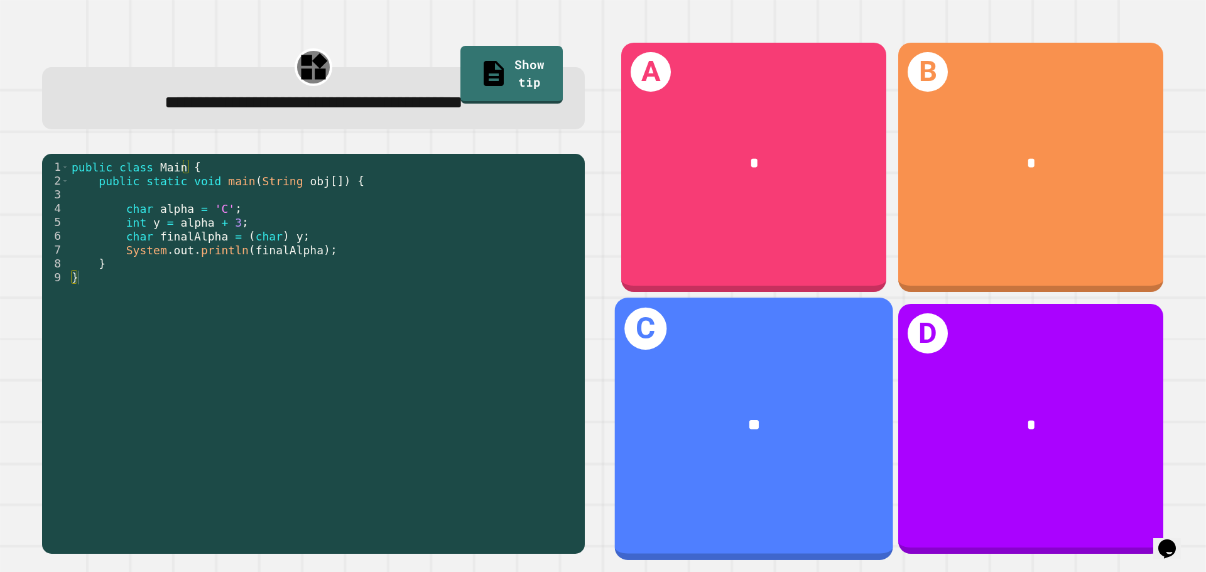
click at [735, 386] on div "**" at bounding box center [754, 426] width 278 height 84
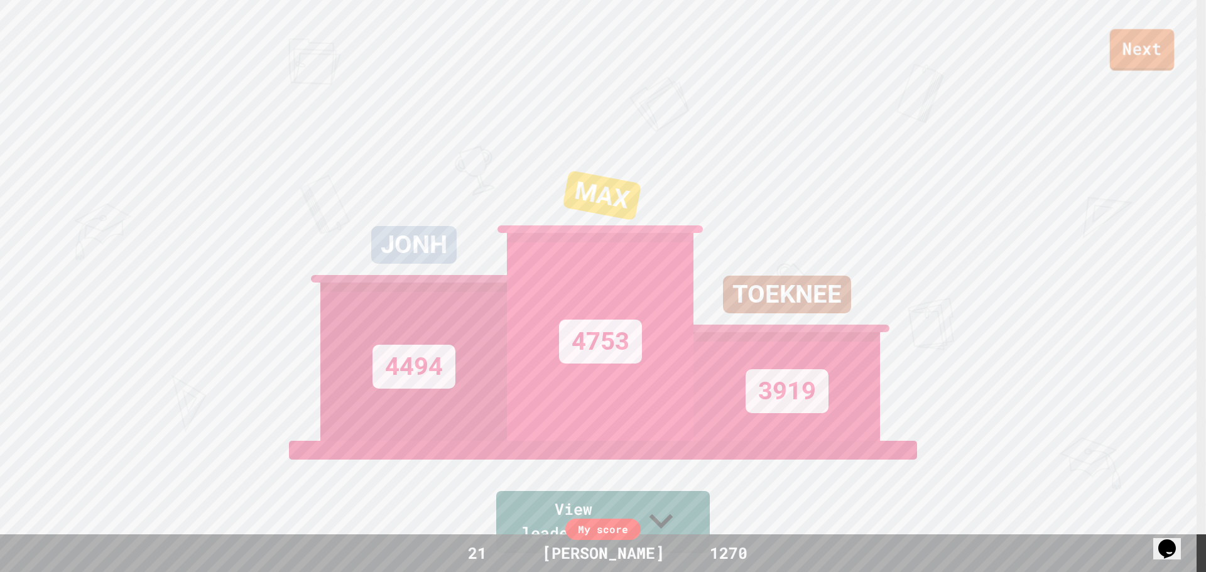
click at [1126, 65] on link "Next" at bounding box center [1142, 49] width 65 height 41
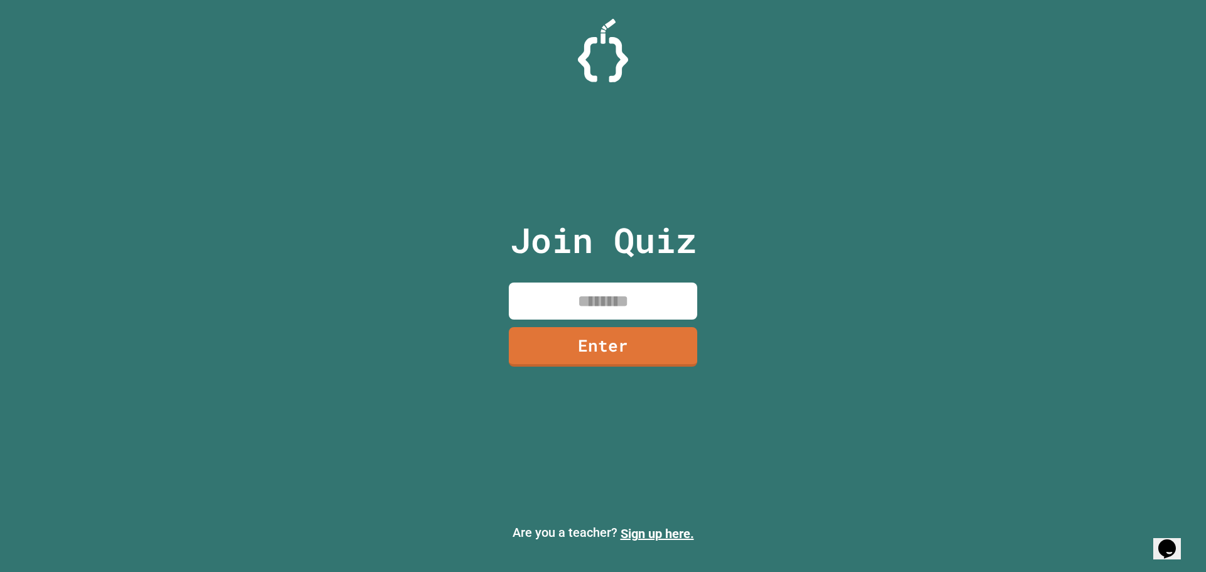
drag, startPoint x: 632, startPoint y: 286, endPoint x: 632, endPoint y: 294, distance: 7.5
click at [632, 288] on div "Join Quiz Enter" at bounding box center [603, 285] width 212 height 509
click at [632, 294] on input at bounding box center [603, 301] width 188 height 37
type input "********"
click at [638, 343] on link "Enter" at bounding box center [602, 345] width 191 height 41
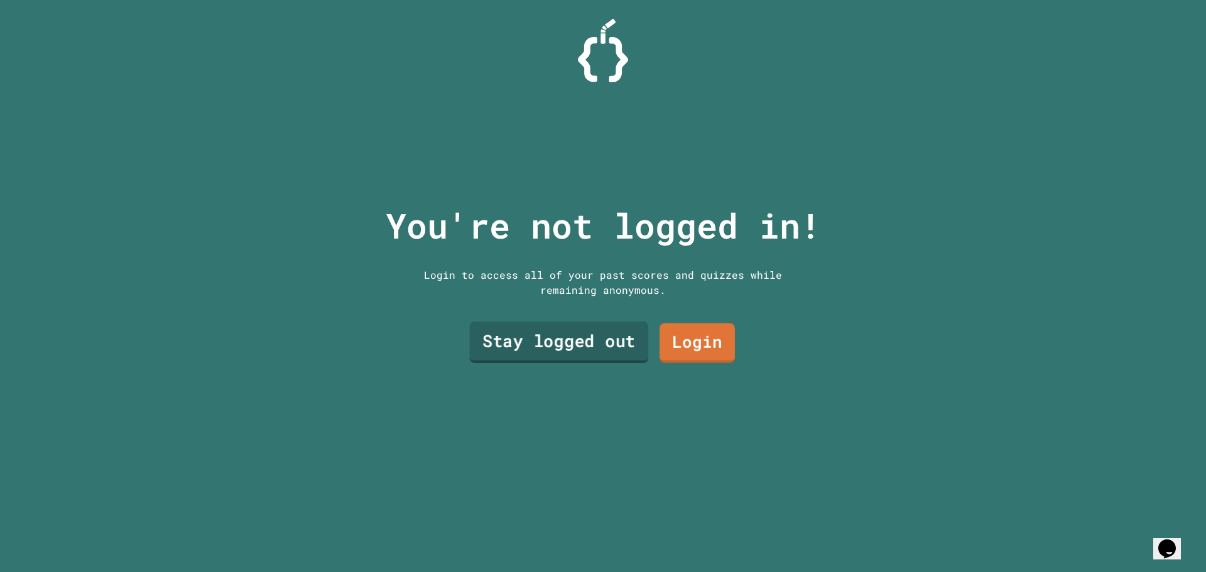
click at [564, 345] on link "Stay logged out" at bounding box center [559, 341] width 179 height 41
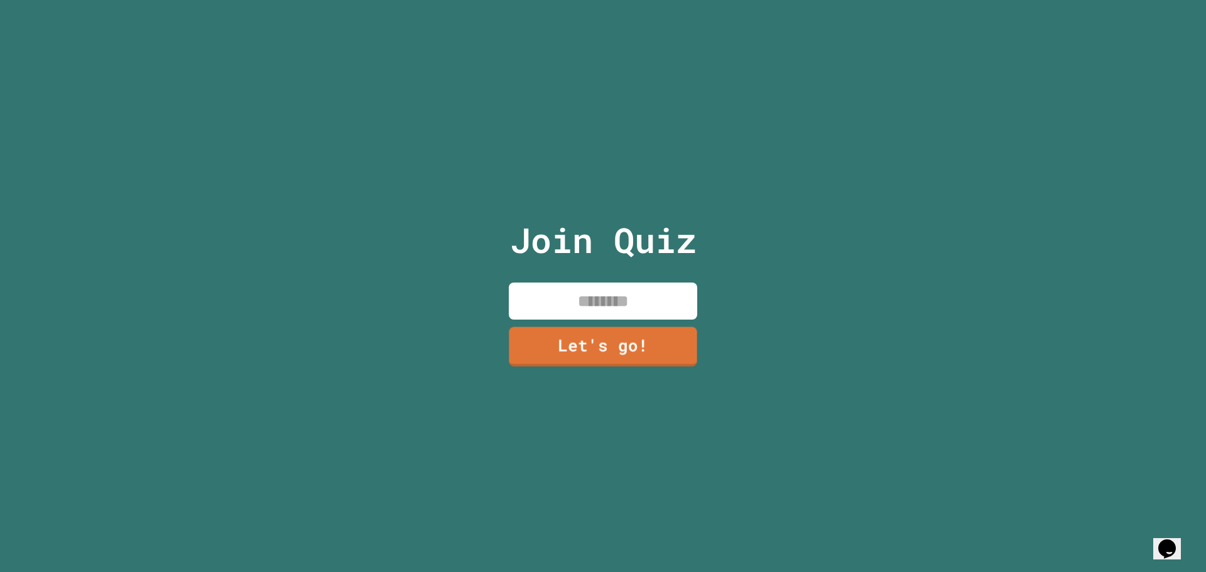
click at [564, 289] on input at bounding box center [603, 301] width 188 height 37
type input "****"
click at [597, 337] on link "Let's go!" at bounding box center [603, 345] width 188 height 41
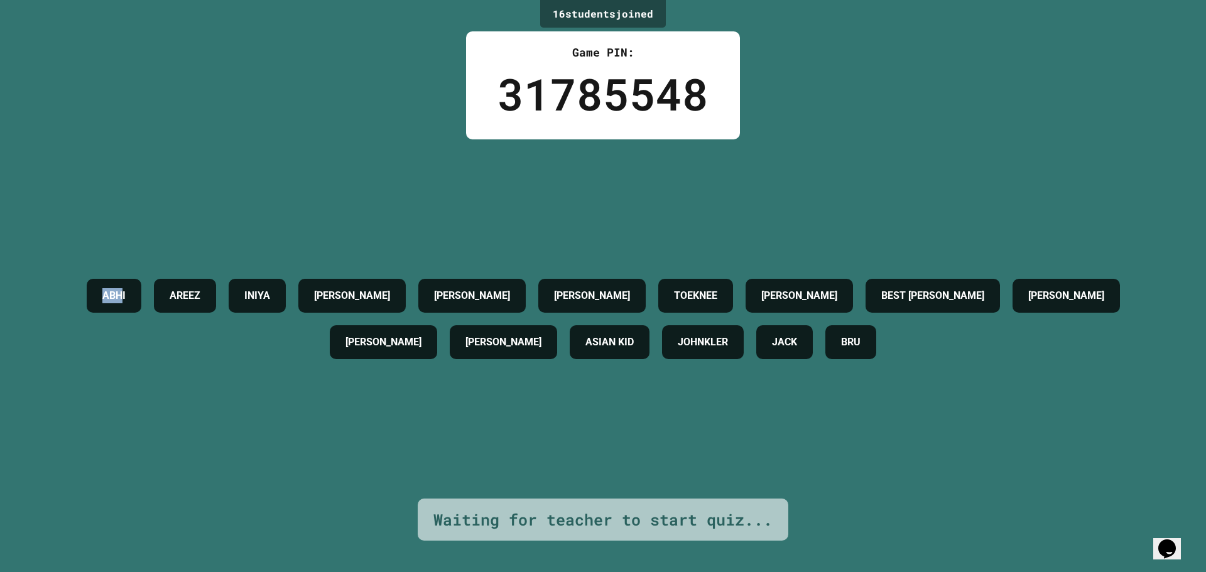
drag, startPoint x: 136, startPoint y: 300, endPoint x: 183, endPoint y: 250, distance: 68.4
click at [146, 254] on div "ABHI AREEZ [PERSON_NAME] [PERSON_NAME] TOEKNEE [PERSON_NAME] [PERSON_NAME] [PER…" at bounding box center [602, 318] width 1143 height 359
click at [463, 213] on div "ABHI AREEZ [PERSON_NAME] [PERSON_NAME] TOEKNEE [PERSON_NAME] [PERSON_NAME] [PER…" at bounding box center [602, 318] width 1143 height 359
drag, startPoint x: 90, startPoint y: 289, endPoint x: 176, endPoint y: 285, distance: 86.1
click at [176, 285] on div "ABHI AREEZ [PERSON_NAME] [PERSON_NAME] TOEKNEE [PERSON_NAME] [PERSON_NAME] [PER…" at bounding box center [602, 319] width 1143 height 93
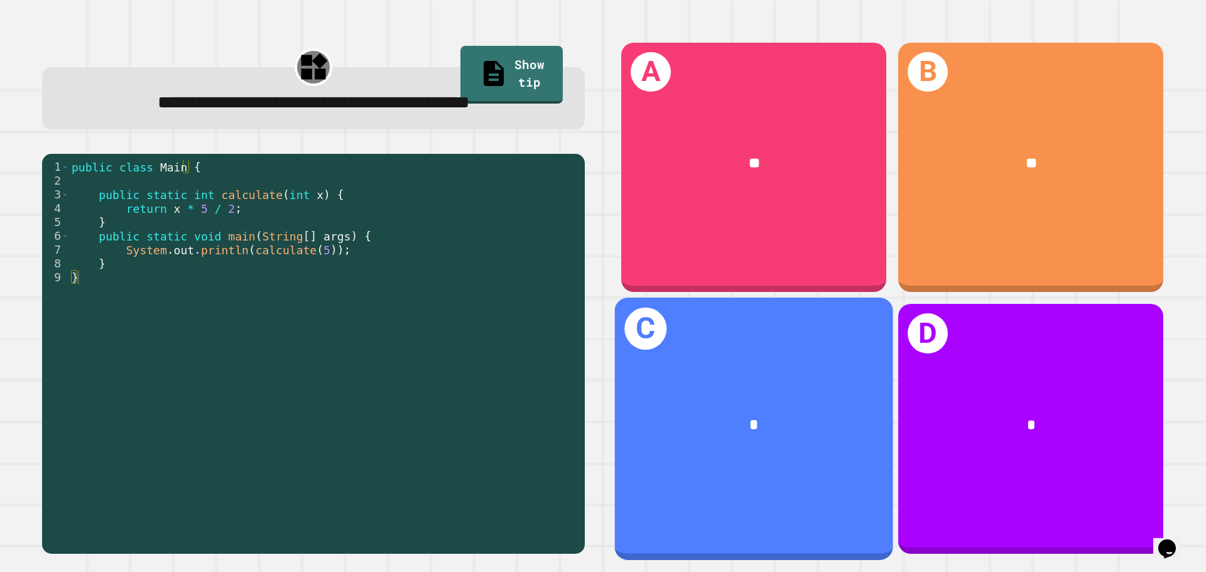
click at [673, 389] on div "*" at bounding box center [754, 426] width 278 height 84
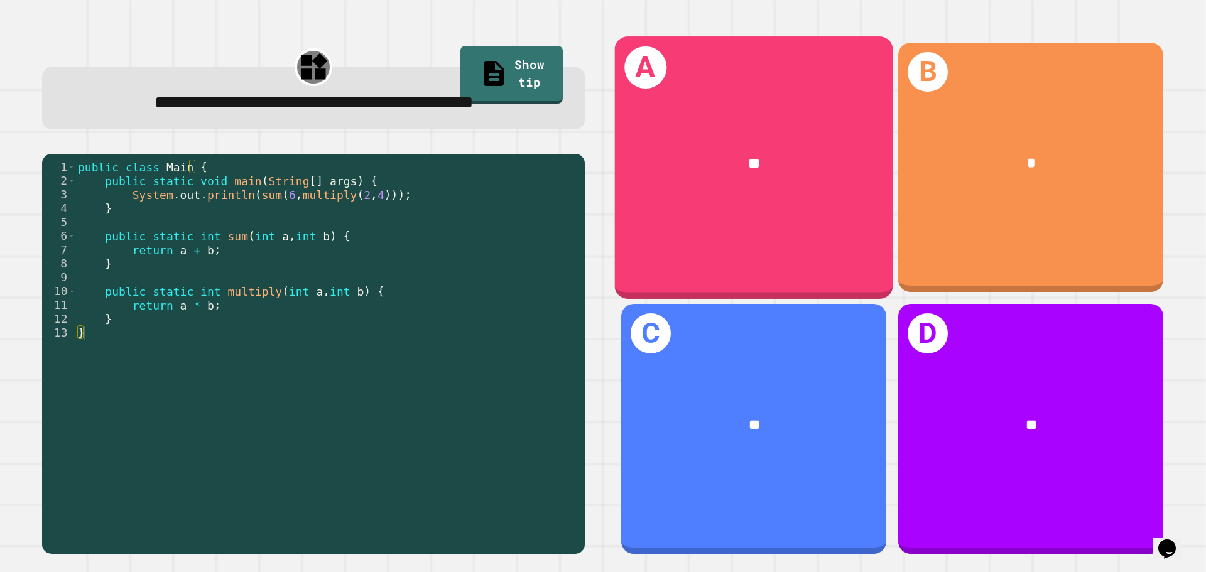
click at [651, 107] on div "A **" at bounding box center [754, 167] width 278 height 262
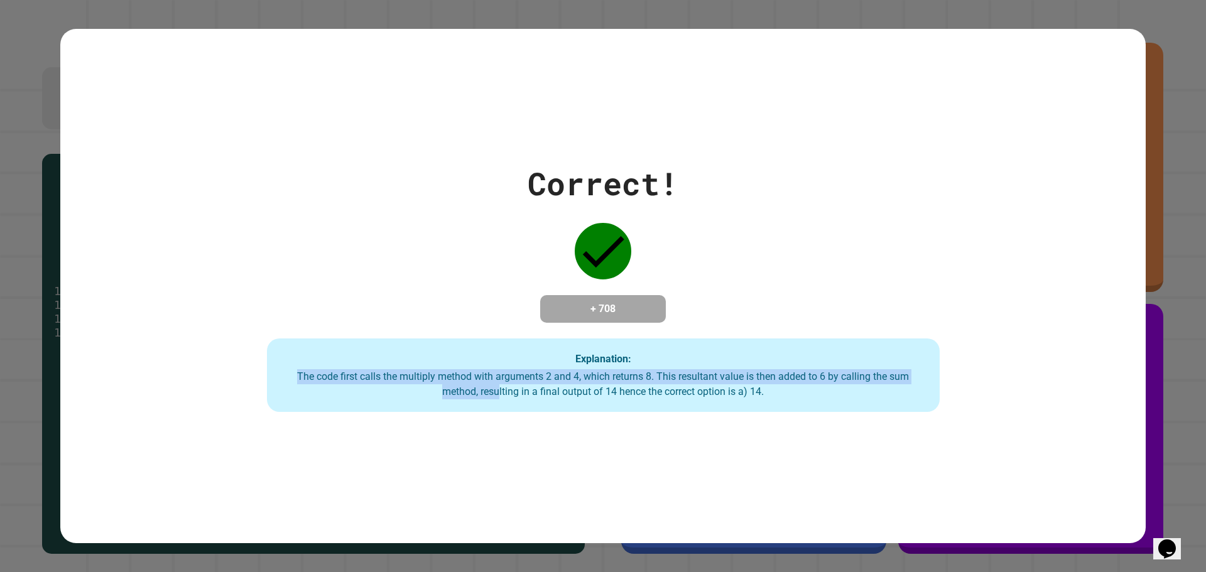
drag, startPoint x: 494, startPoint y: 388, endPoint x: 757, endPoint y: 315, distance: 273.0
click at [771, 328] on div "Correct! + 708 Explanation: The code first calls the multiply method with argum…" at bounding box center [602, 286] width 961 height 252
click at [757, 315] on div "Correct! + 708 Explanation: The code first calls the multiply method with argum…" at bounding box center [602, 286] width 961 height 252
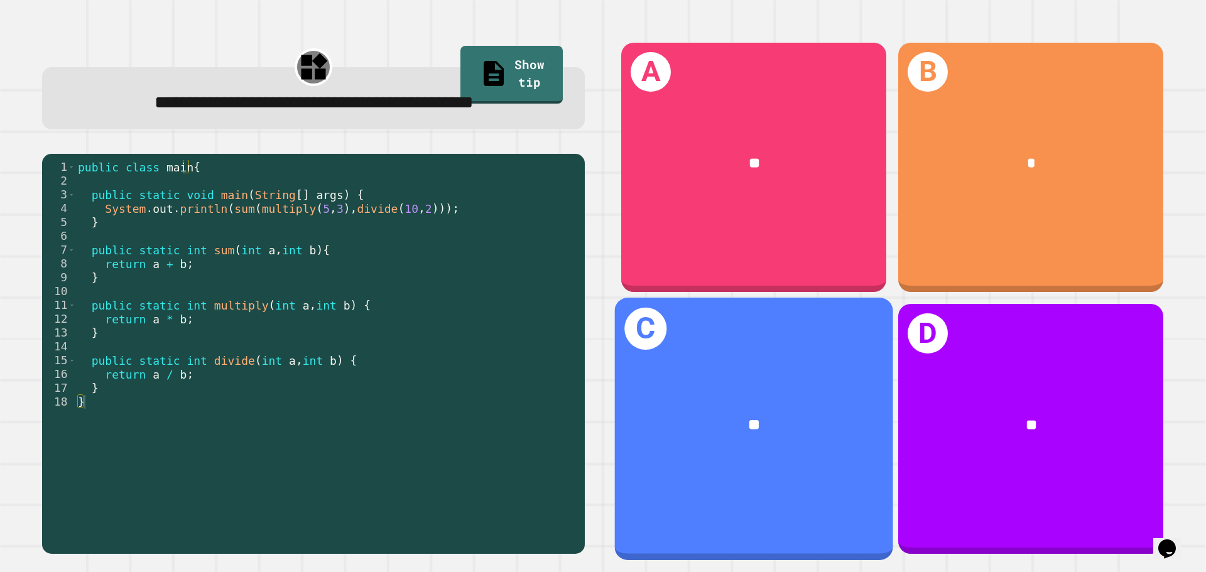
click at [767, 367] on div "C **" at bounding box center [754, 429] width 278 height 262
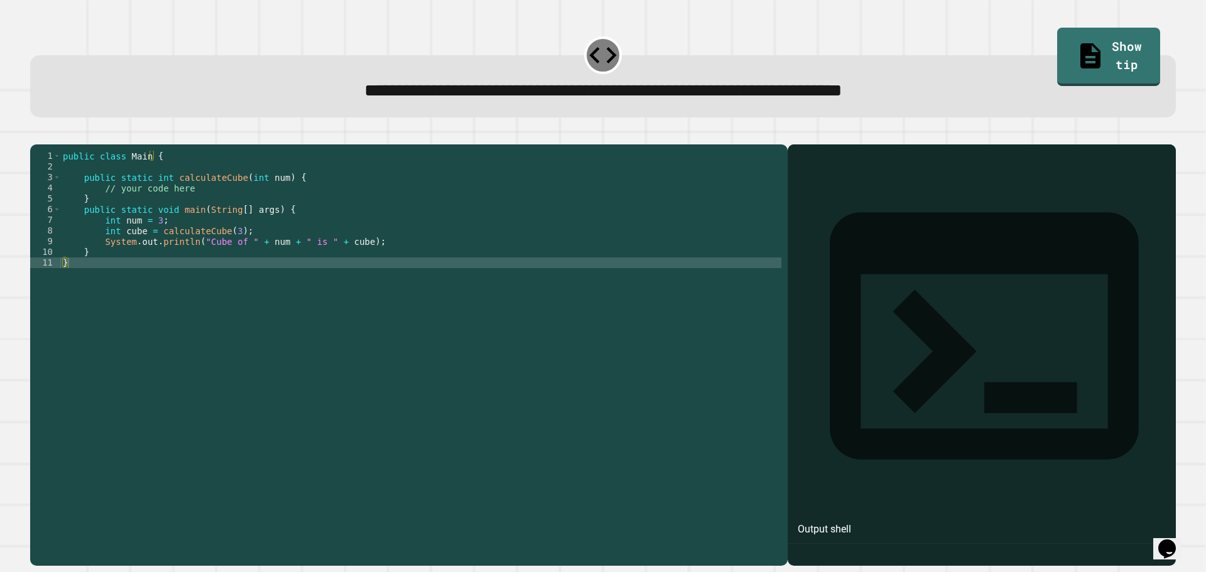
click at [200, 200] on div "public class Main { public static int calculateCube ( int num ) { // your code …" at bounding box center [420, 343] width 721 height 384
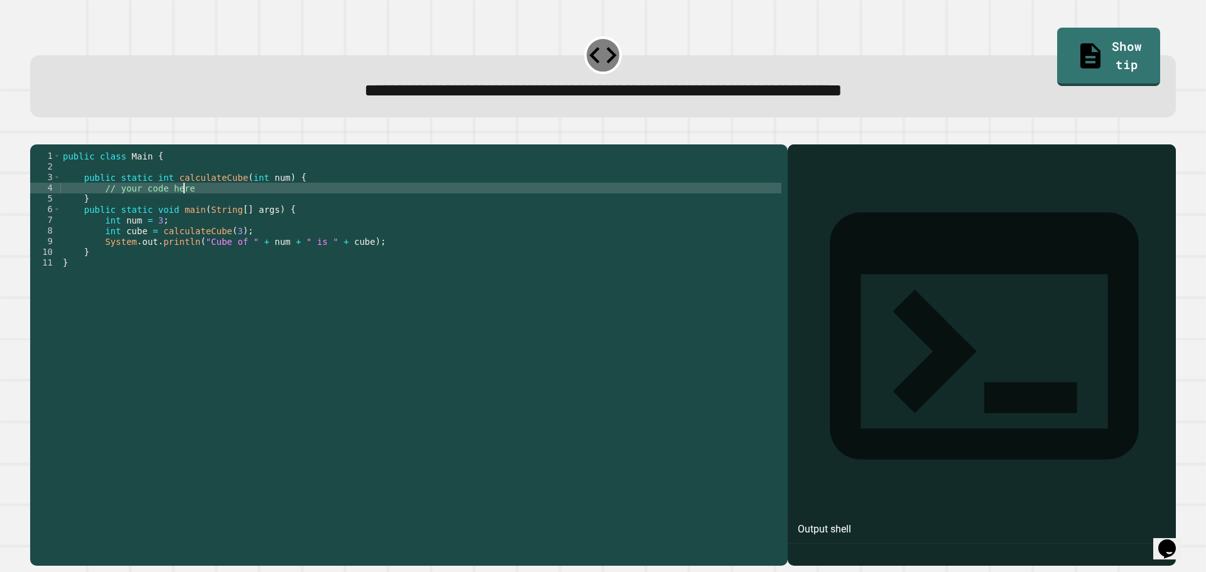
click at [201, 210] on div "public class Main { public static int calculateCube ( int num ) { // your code …" at bounding box center [420, 343] width 721 height 384
type textarea "**********"
